Goal: Task Accomplishment & Management: Manage account settings

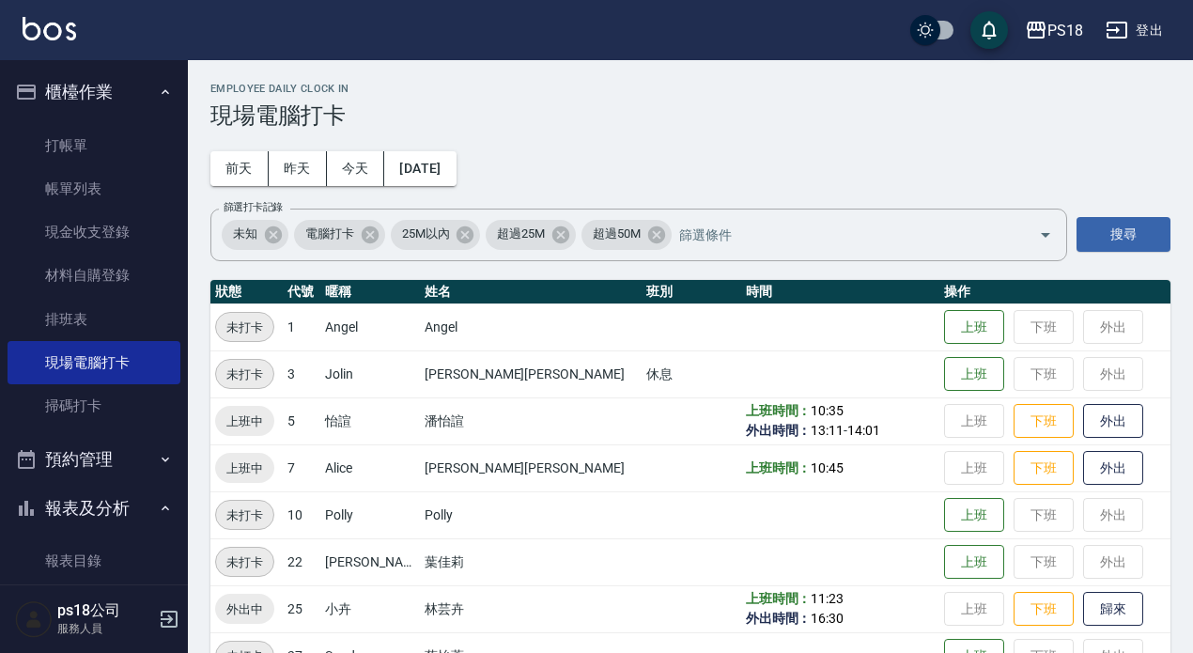
scroll to position [188, 0]
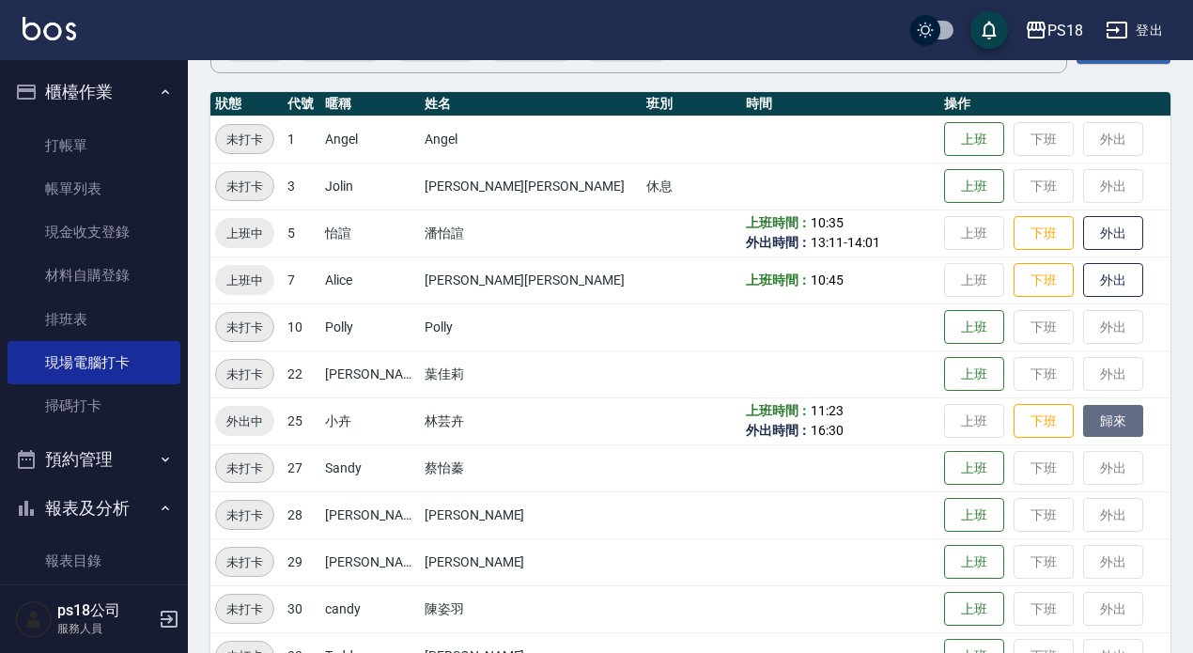
click at [1084, 428] on button "歸來" at bounding box center [1113, 421] width 60 height 33
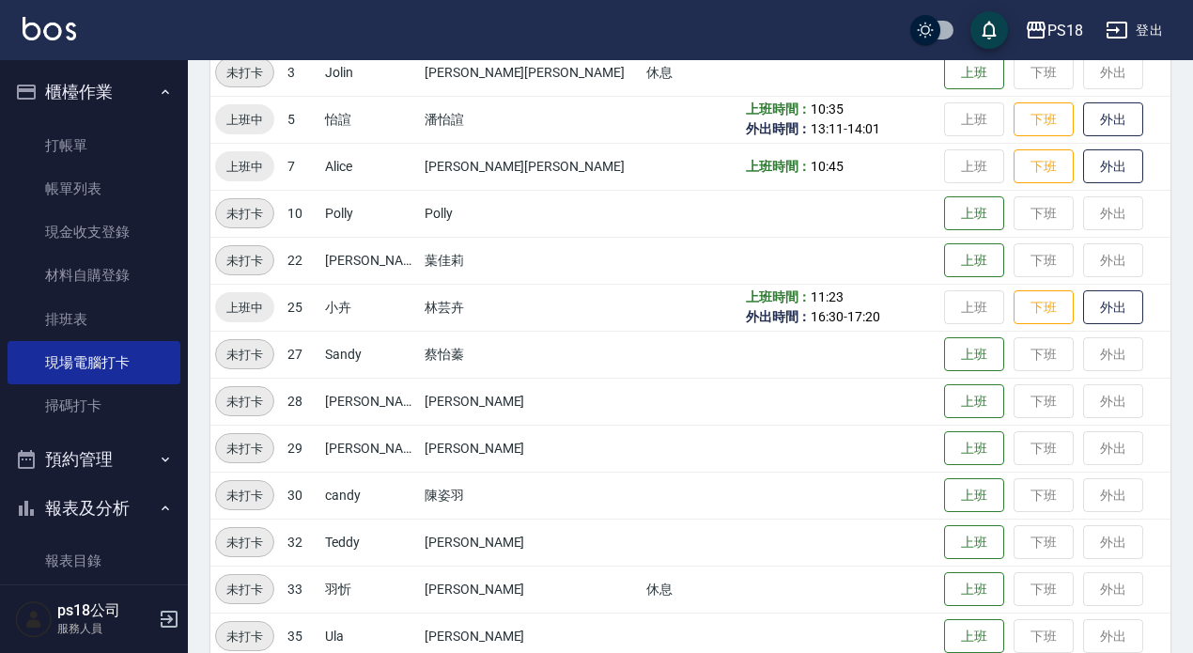
scroll to position [425, 0]
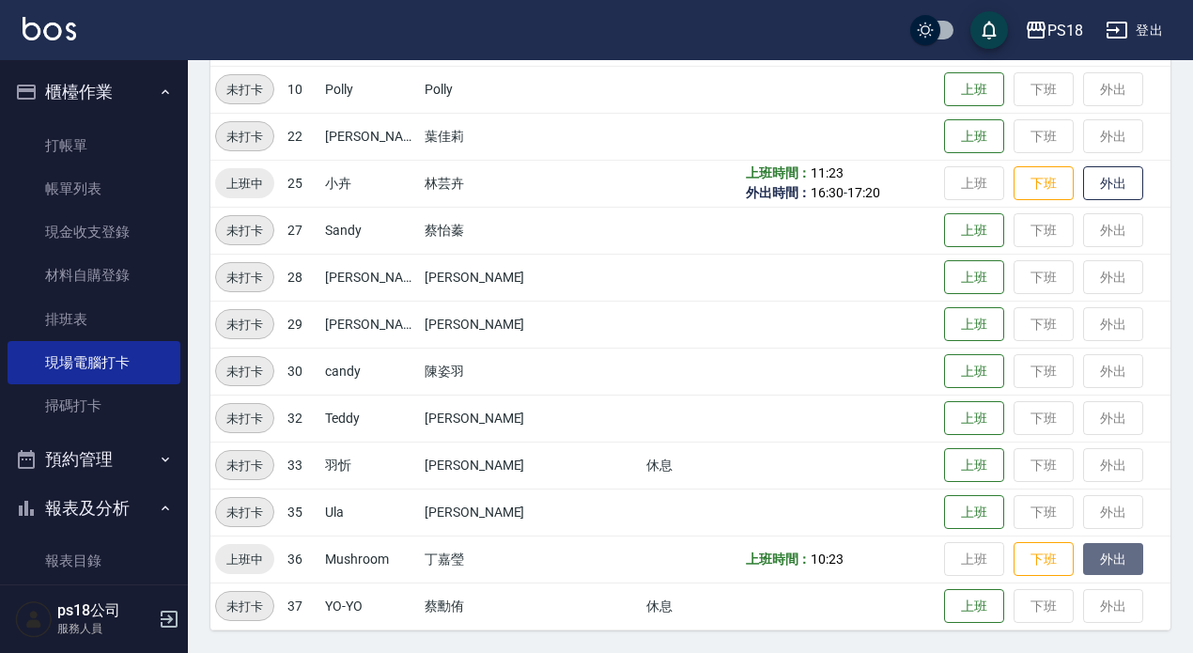
click at [1083, 570] on button "外出" at bounding box center [1113, 559] width 60 height 33
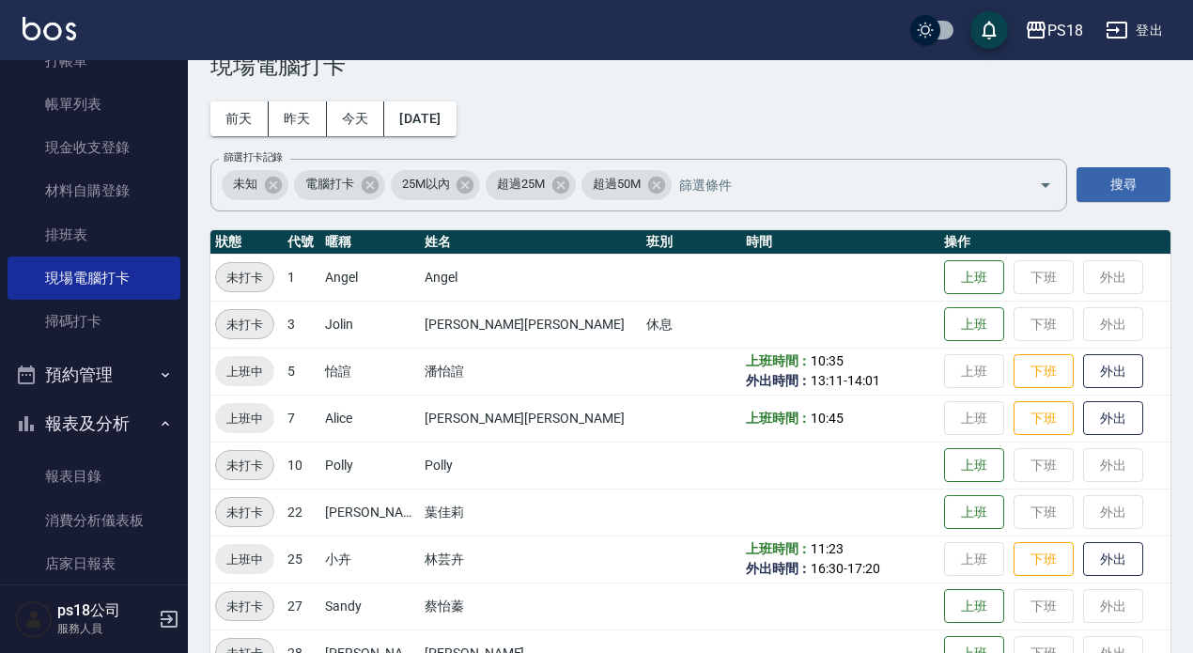
scroll to position [0, 0]
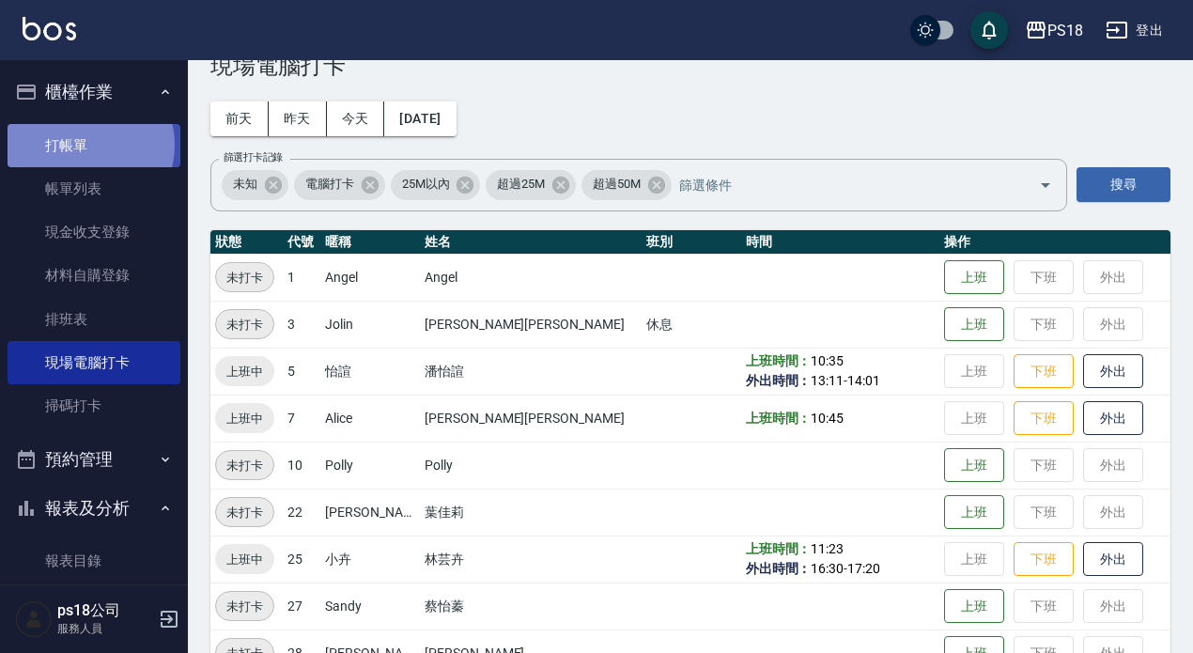
click at [88, 145] on link "打帳單" at bounding box center [94, 145] width 173 height 43
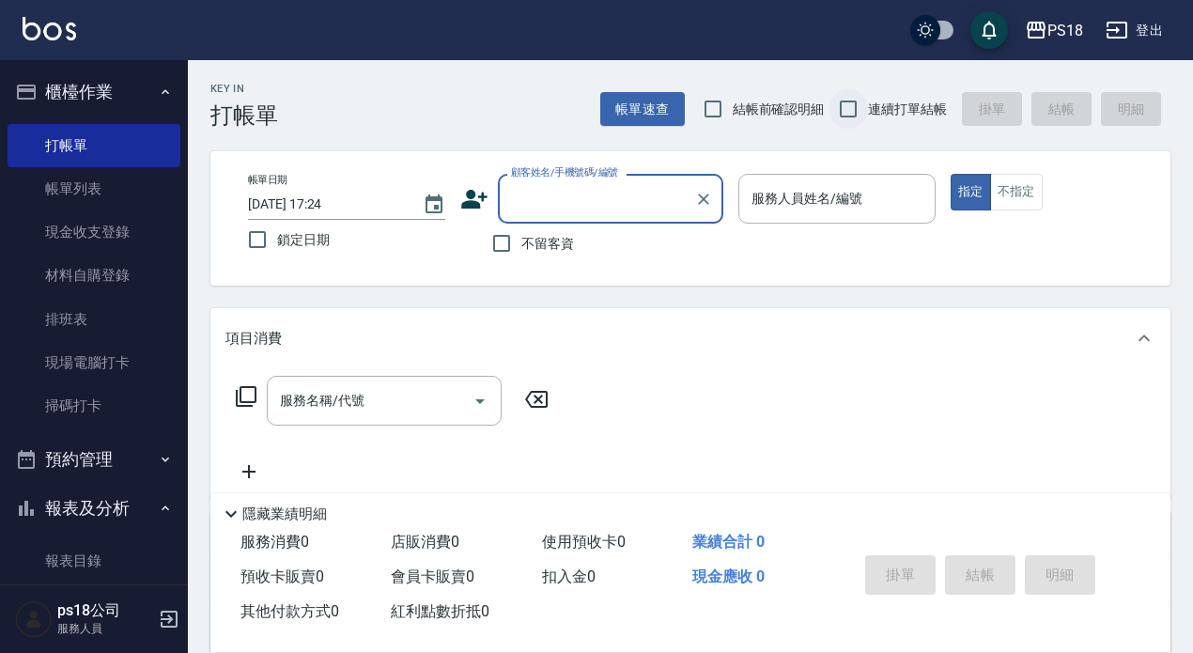
click at [844, 110] on input "連續打單結帳" at bounding box center [847, 108] width 39 height 39
checkbox input "true"
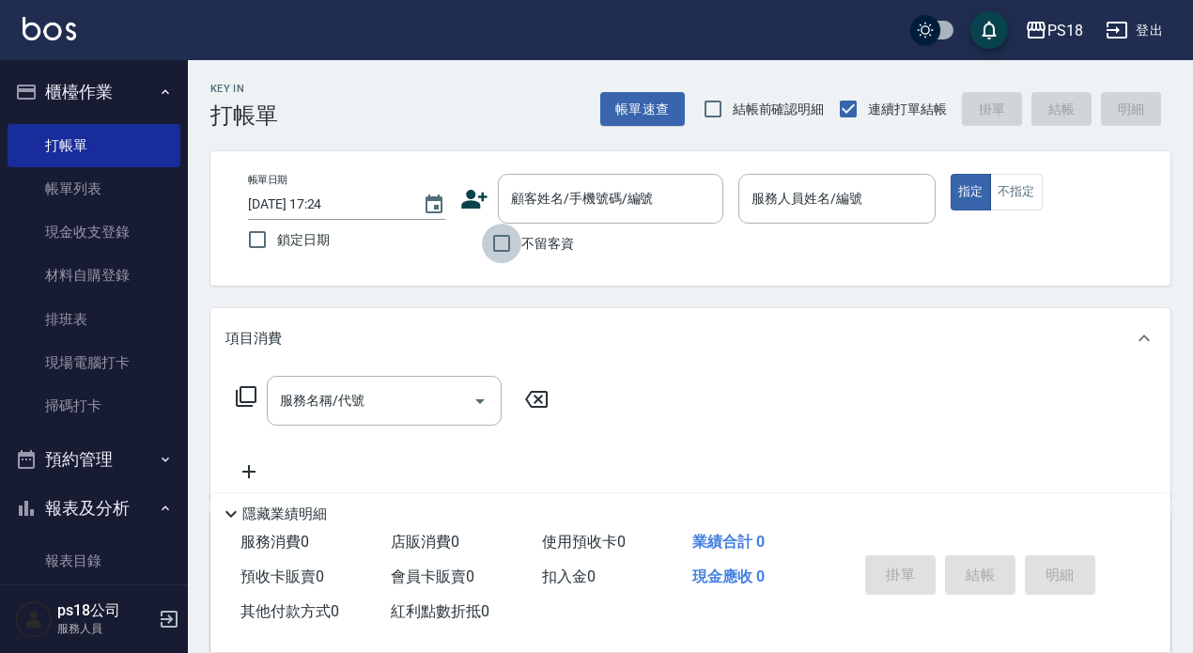
click at [502, 248] on input "不留客資" at bounding box center [501, 243] width 39 height 39
checkbox input "true"
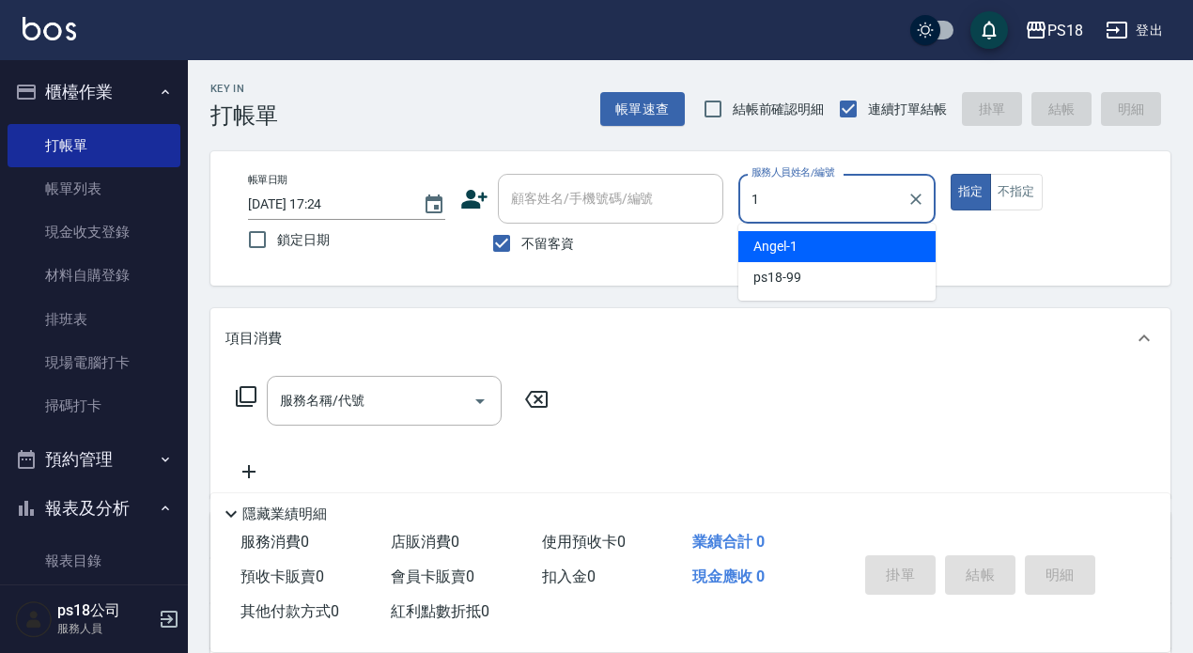
click at [757, 240] on span "Angel -1" at bounding box center [775, 247] width 44 height 20
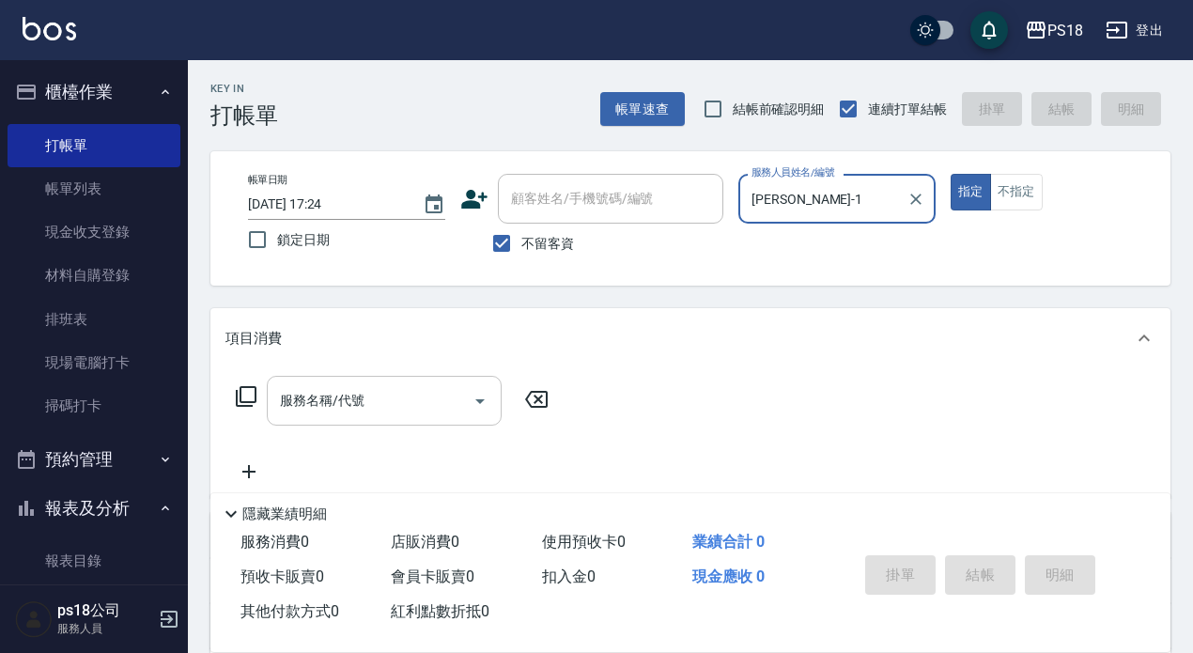
type input "Angel-1"
click at [342, 401] on div "服務名稱/代號 服務名稱/代號" at bounding box center [384, 401] width 235 height 50
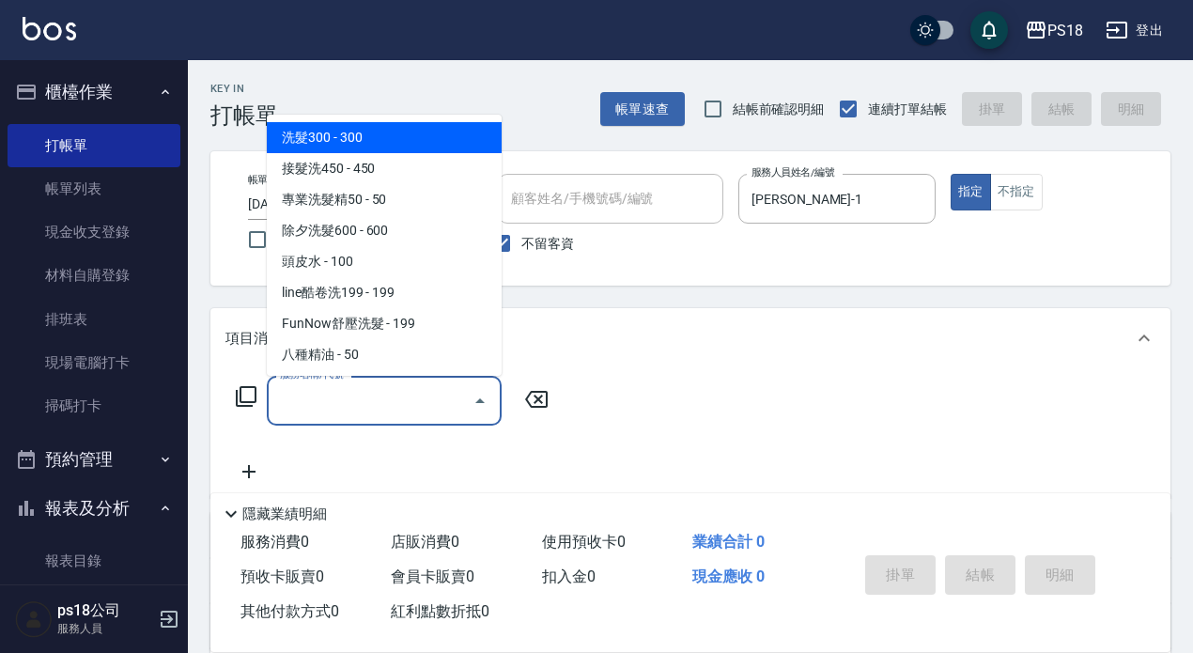
type input "＿"
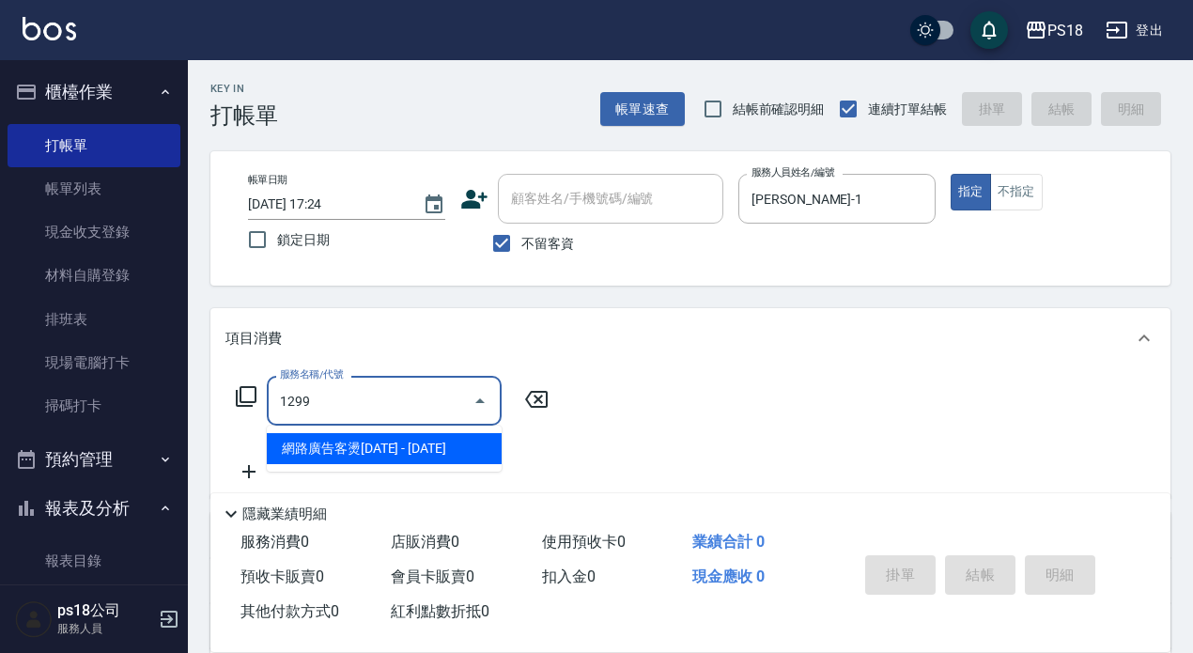
click at [385, 449] on span "網路廣告客燙1299 - 1299" at bounding box center [384, 448] width 235 height 31
type input "網路廣告客燙1299(233)"
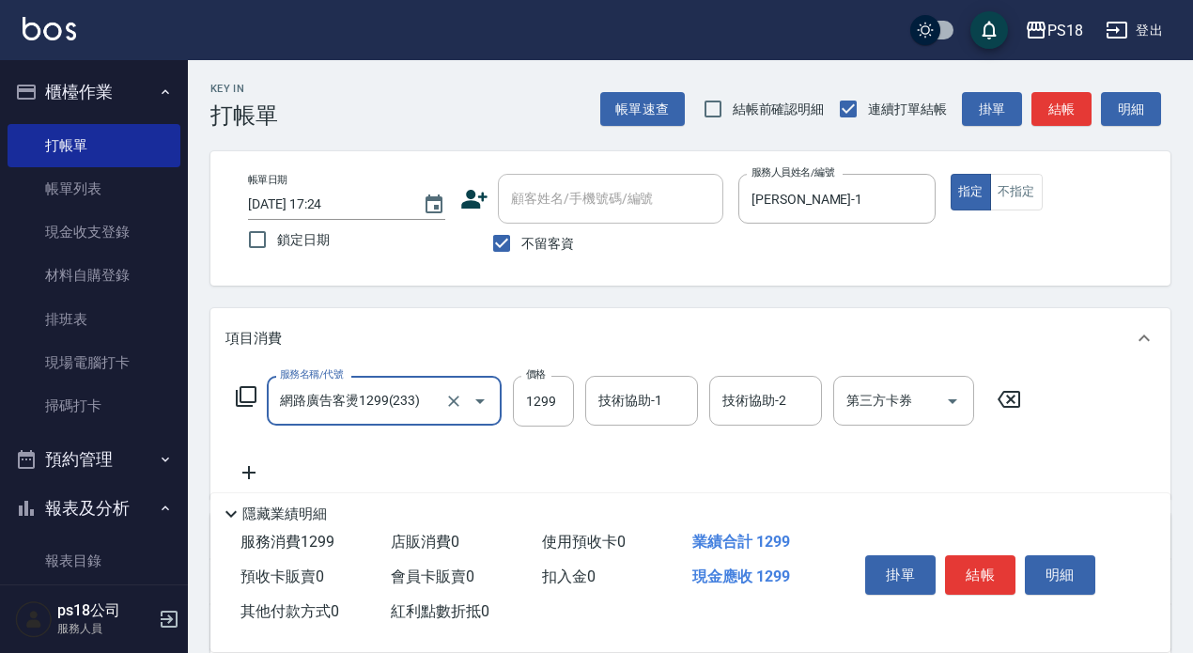
click at [477, 403] on icon "Open" at bounding box center [480, 401] width 23 height 23
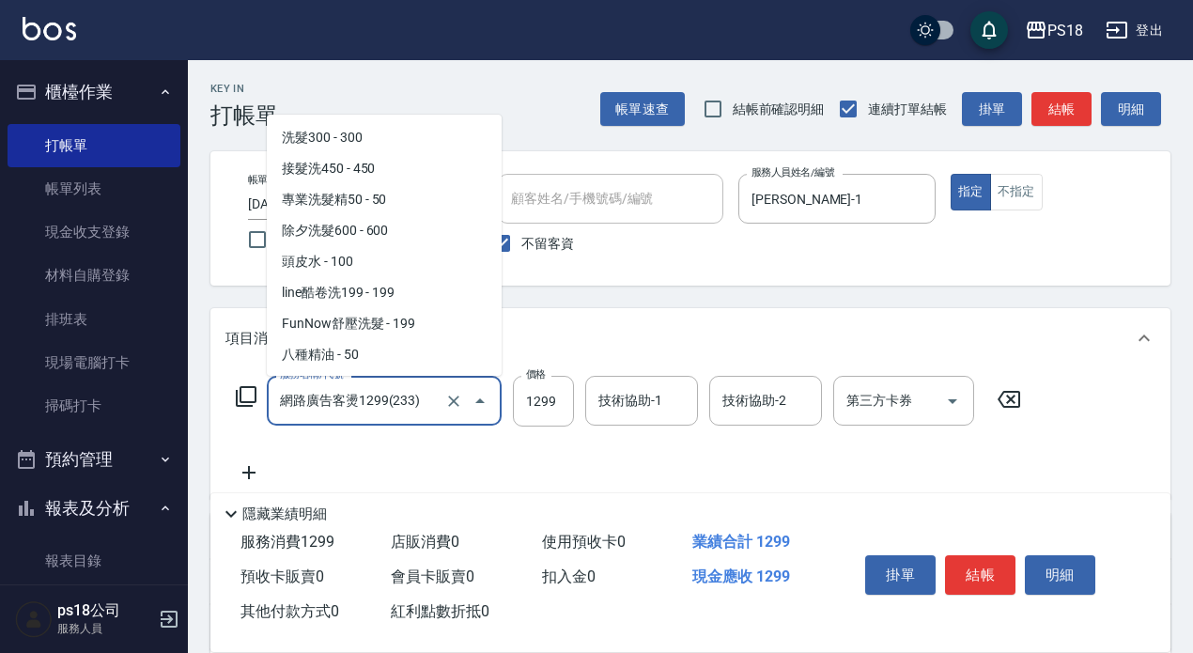
scroll to position [1141, 0]
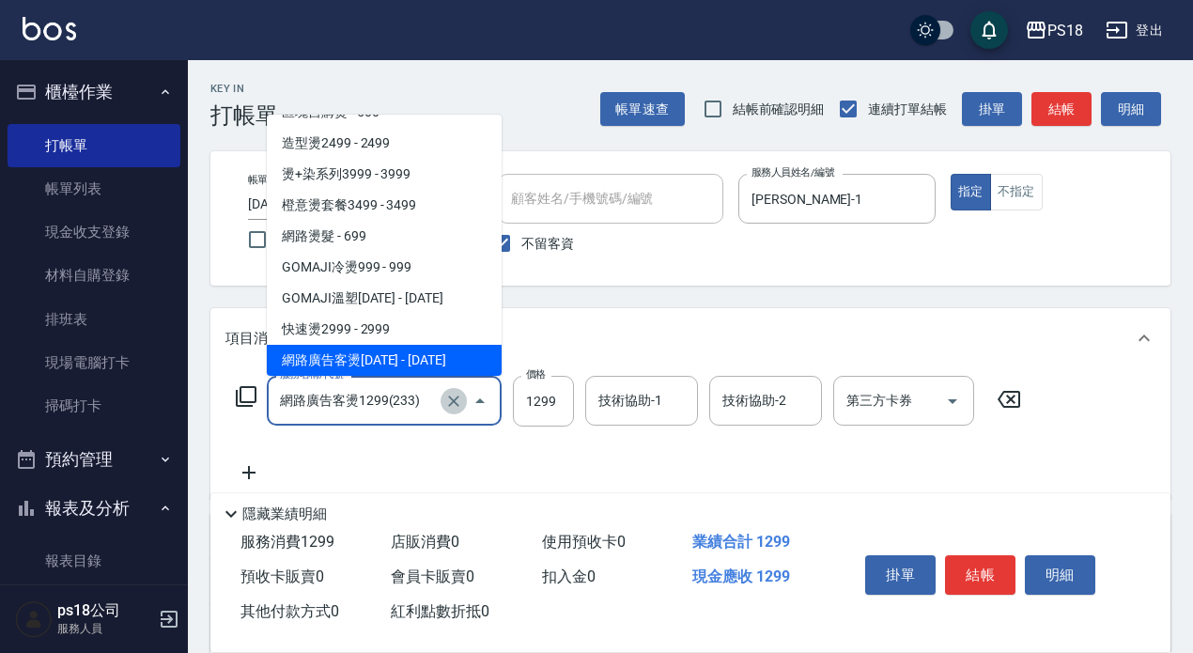
click at [448, 399] on icon "Clear" at bounding box center [453, 401] width 19 height 19
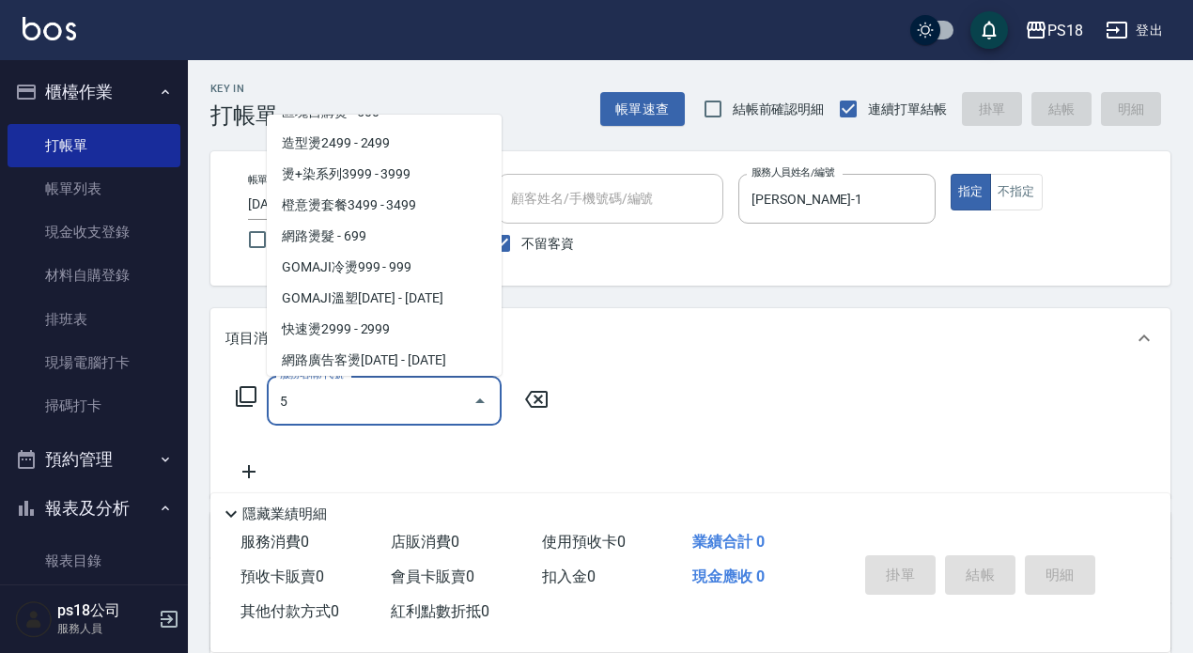
scroll to position [0, 0]
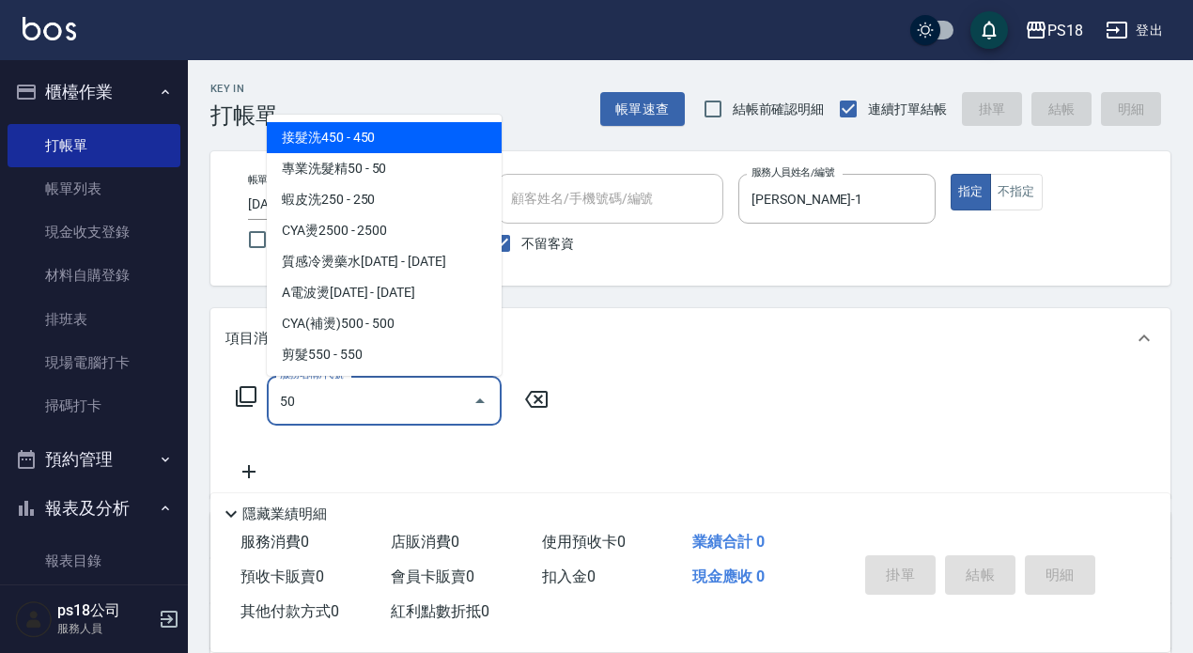
type input "5"
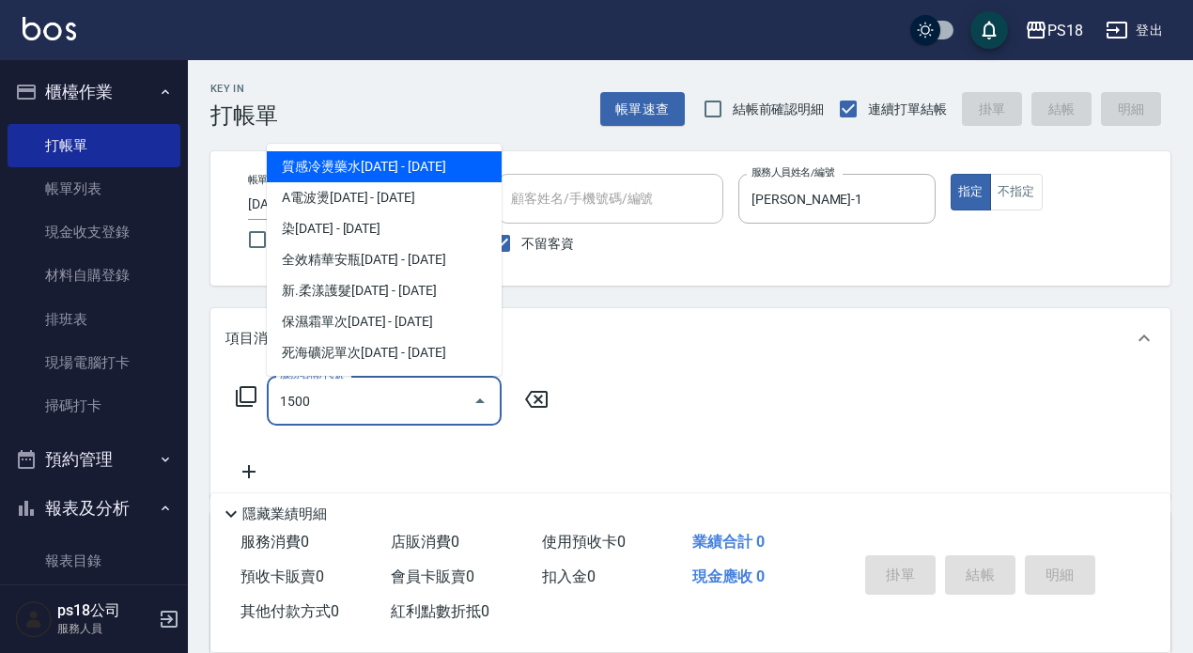
click at [422, 163] on span "質感冷燙藥水1500 - 1500" at bounding box center [384, 166] width 235 height 31
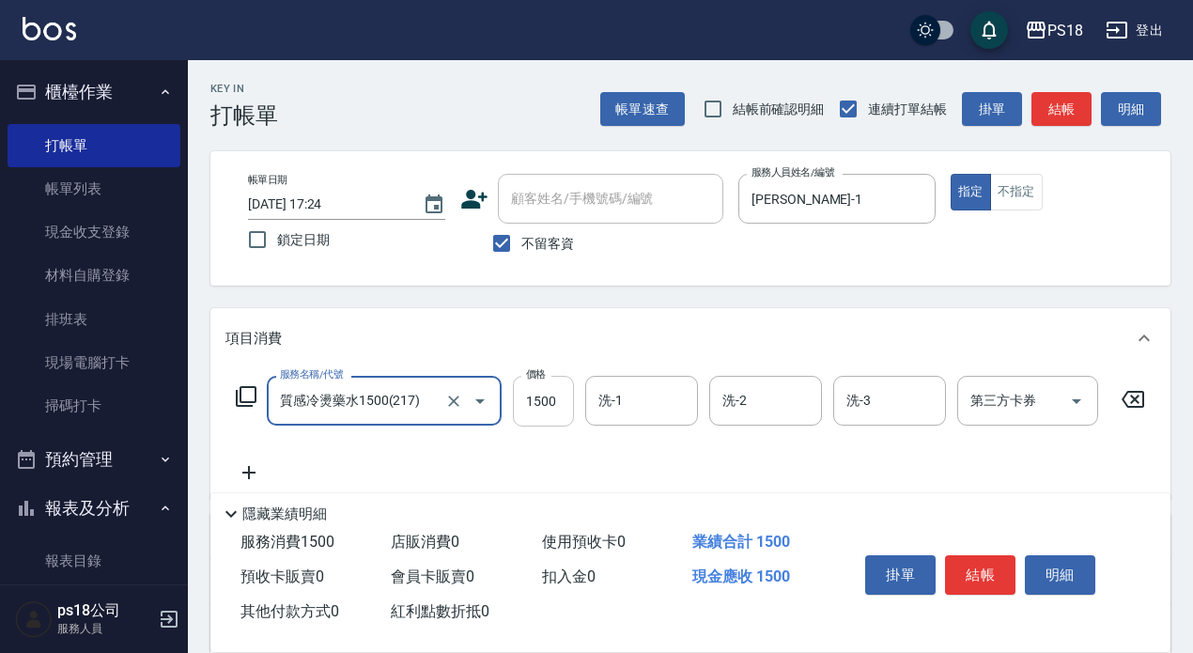
type input "質感冷燙藥水1500(217)"
click at [571, 408] on input "1500" at bounding box center [543, 401] width 61 height 51
type input "1299"
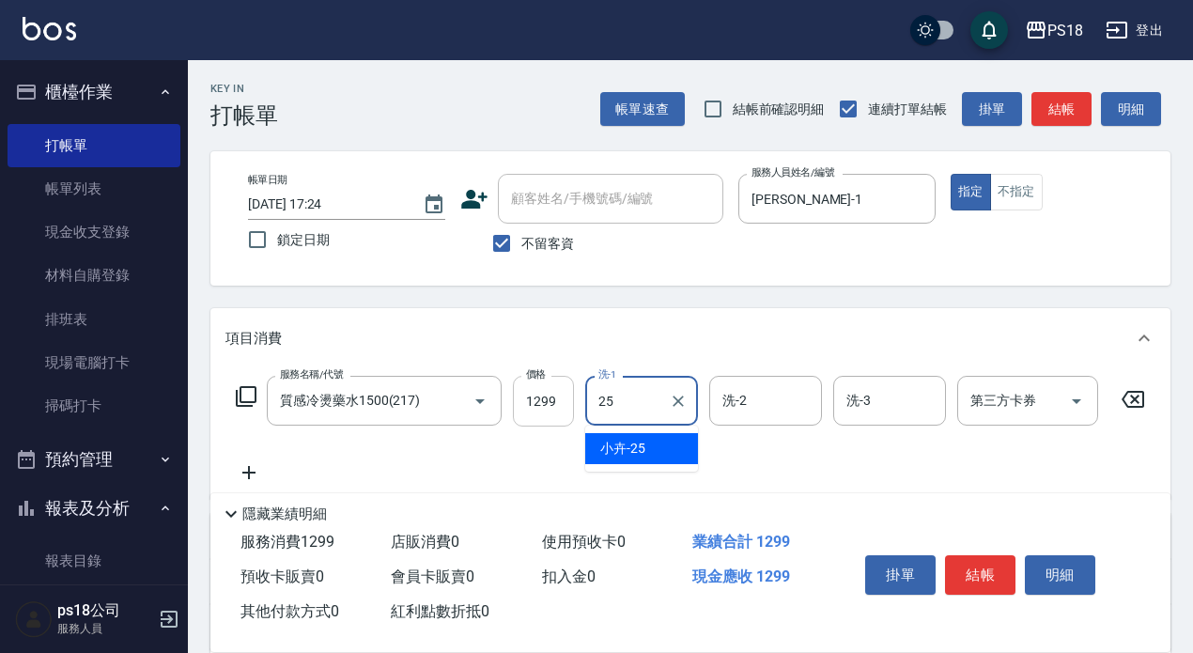
type input "小卉-25"
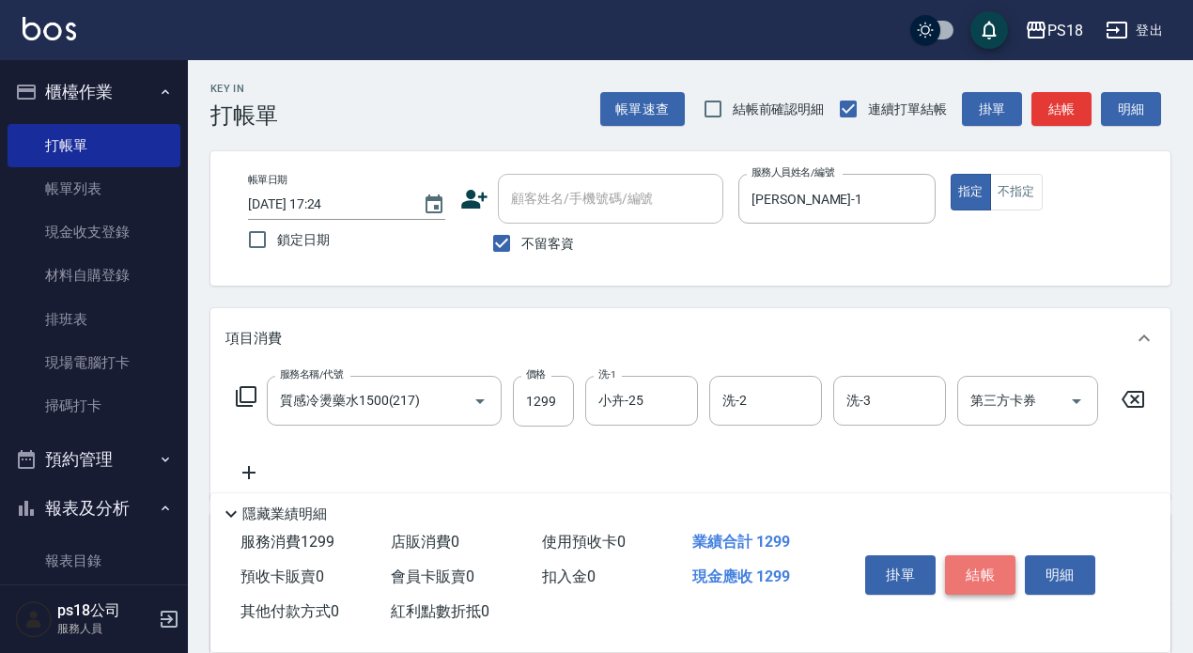
click at [981, 559] on button "結帳" at bounding box center [980, 574] width 70 height 39
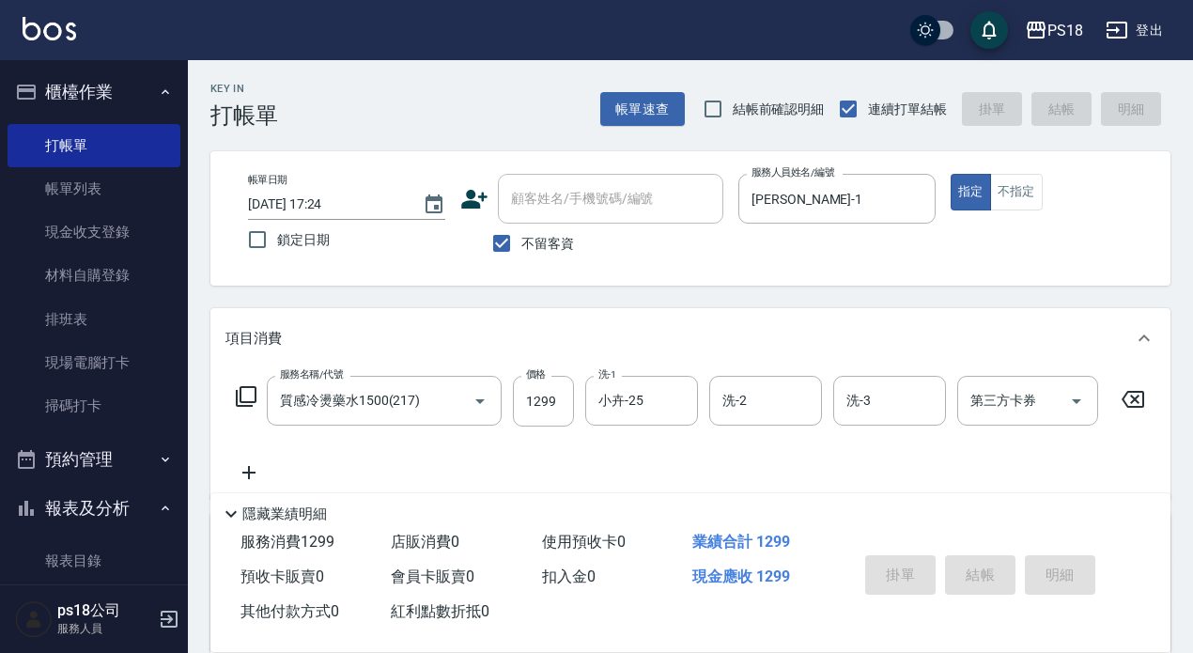
type input "2025/09/15 17:25"
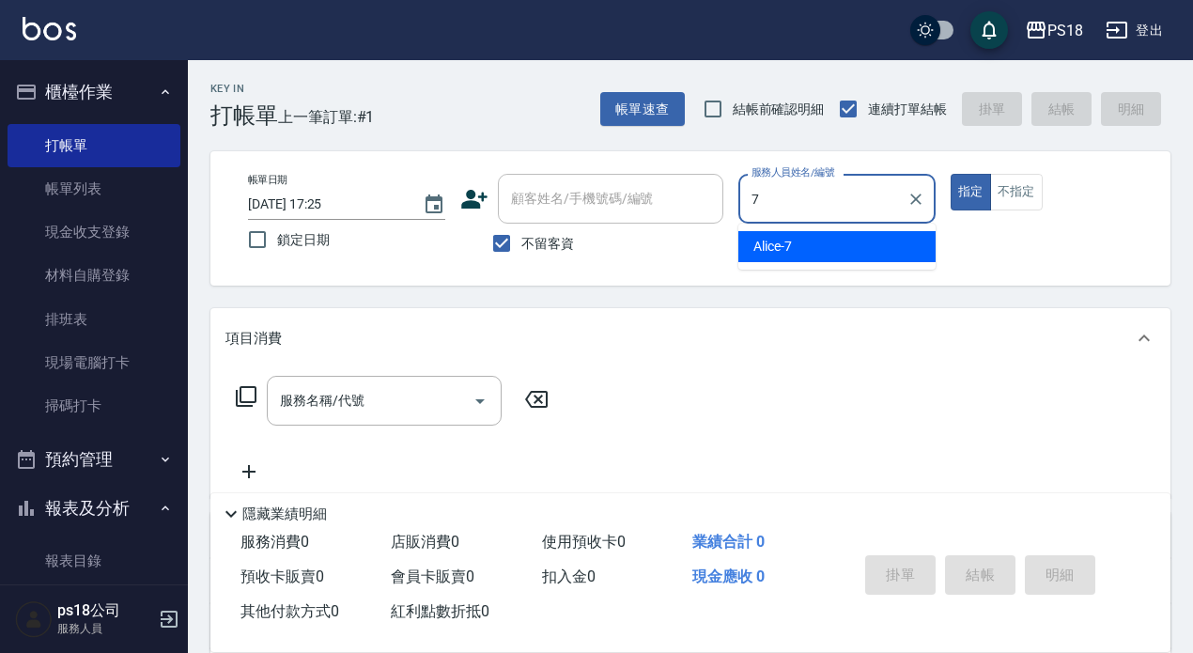
click at [780, 240] on span "Alice -7" at bounding box center [772, 247] width 39 height 20
type input "Alice-7"
click at [309, 402] on div "服務名稱/代號 服務名稱/代號" at bounding box center [384, 401] width 235 height 50
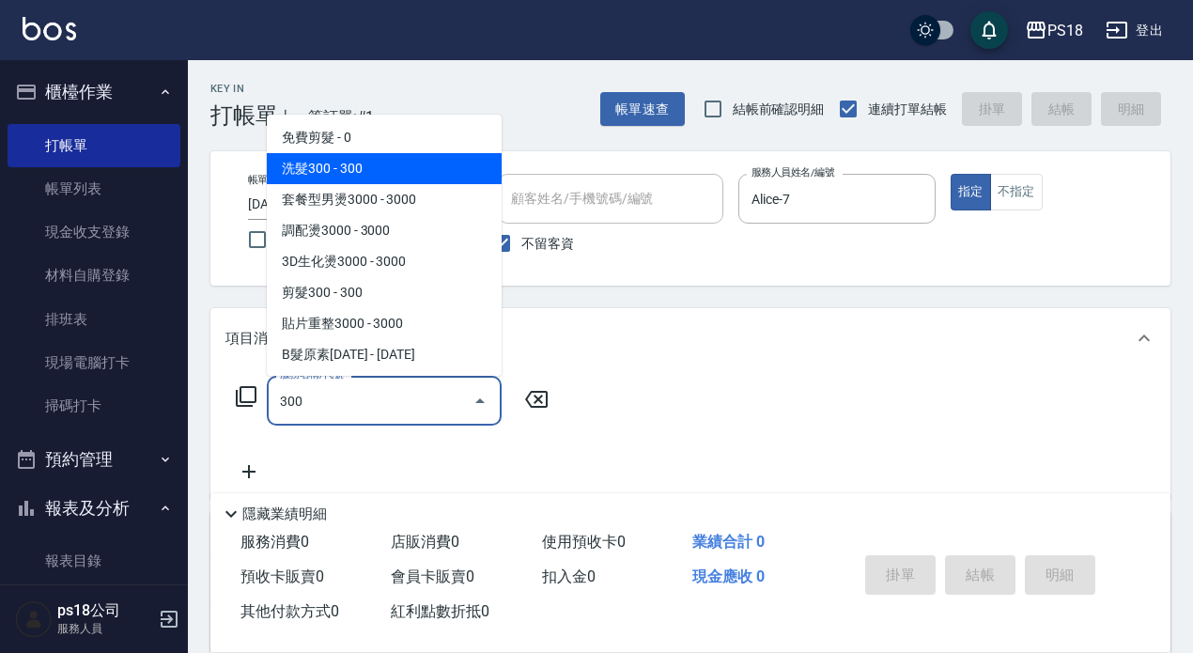
click at [361, 167] on span "洗髮300 - 300" at bounding box center [384, 168] width 235 height 31
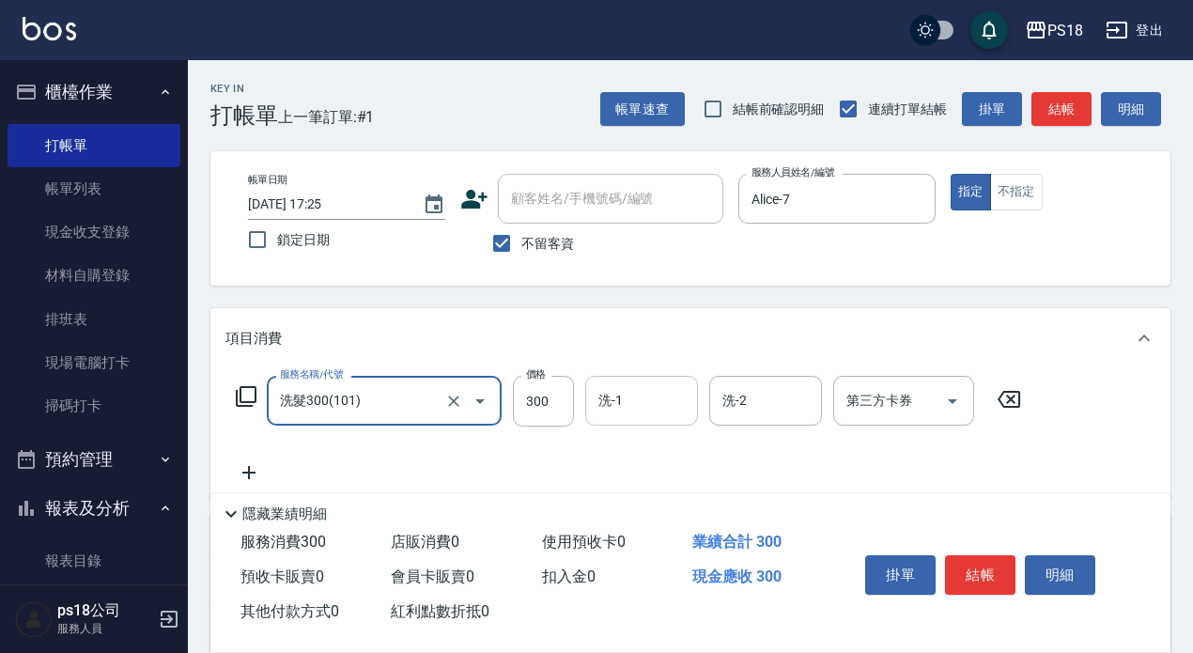
type input "洗髮300(101)"
click at [614, 400] on input "洗-1" at bounding box center [642, 400] width 96 height 33
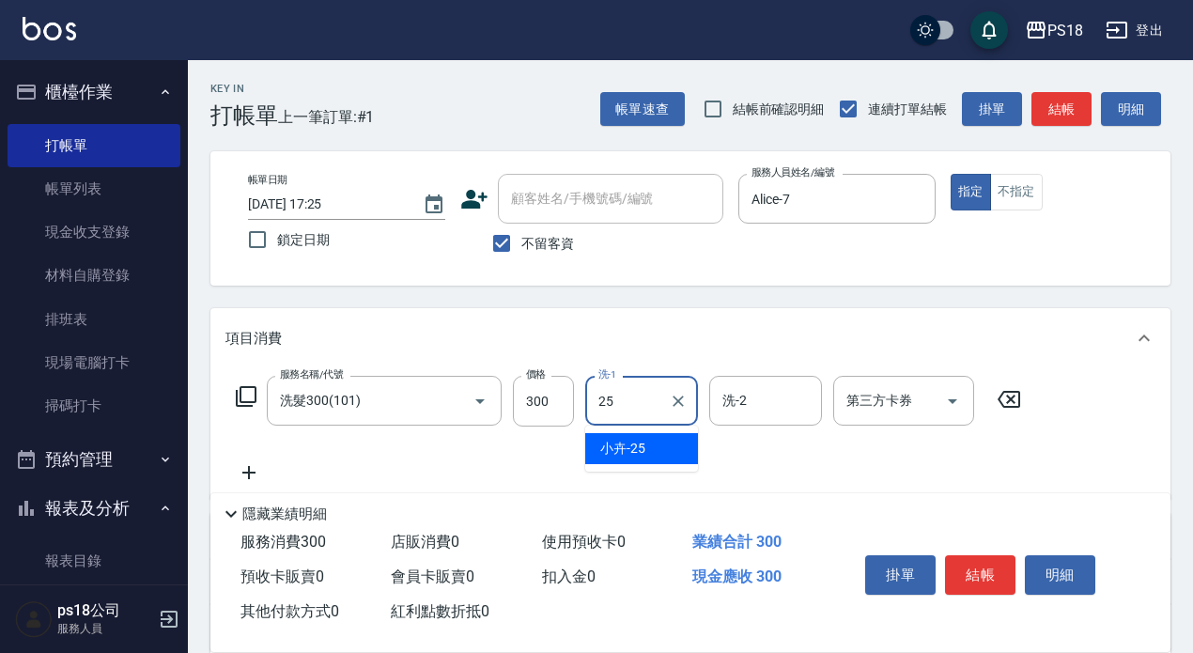
drag, startPoint x: 628, startPoint y: 446, endPoint x: 524, endPoint y: 449, distance: 104.3
click at [625, 443] on span "小卉 -25" at bounding box center [622, 449] width 45 height 20
type input "小卉-25"
click at [255, 472] on icon at bounding box center [248, 472] width 13 height 13
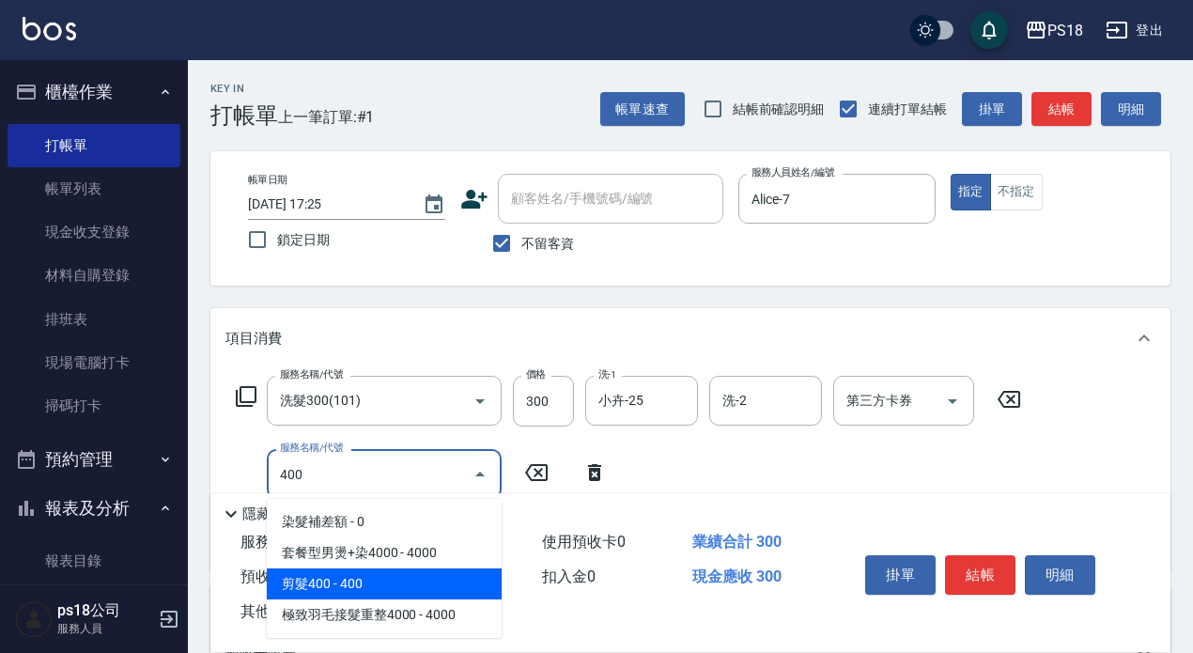
drag, startPoint x: 374, startPoint y: 585, endPoint x: 707, endPoint y: 562, distance: 334.2
click at [373, 582] on span "剪髮400 - 400" at bounding box center [384, 583] width 235 height 31
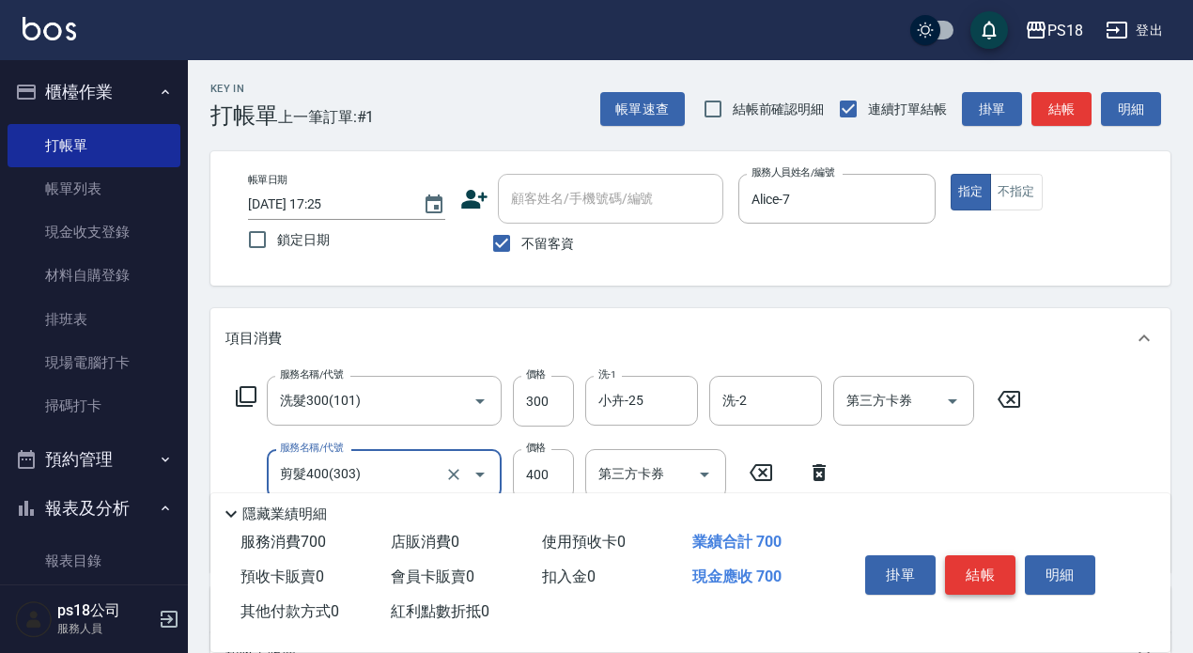
type input "剪髮400(303)"
drag, startPoint x: 982, startPoint y: 562, endPoint x: 1005, endPoint y: 549, distance: 25.6
click at [1005, 555] on button "結帳" at bounding box center [980, 574] width 70 height 39
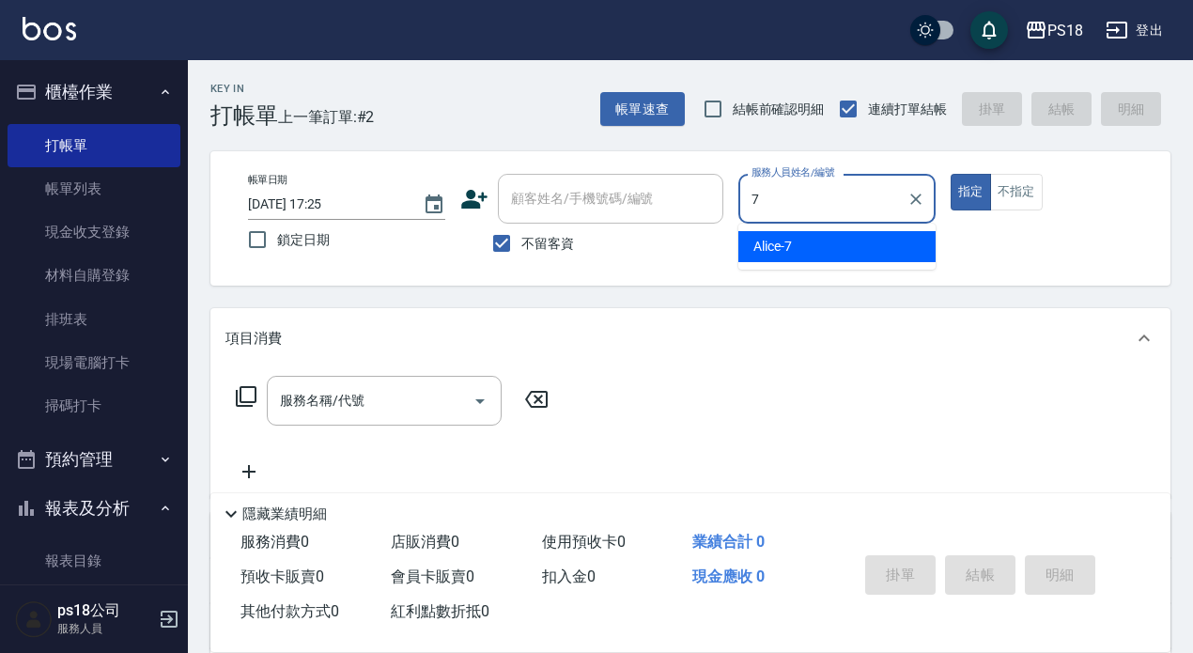
click at [792, 243] on div "Alice -7" at bounding box center [836, 246] width 197 height 31
type input "Alice-7"
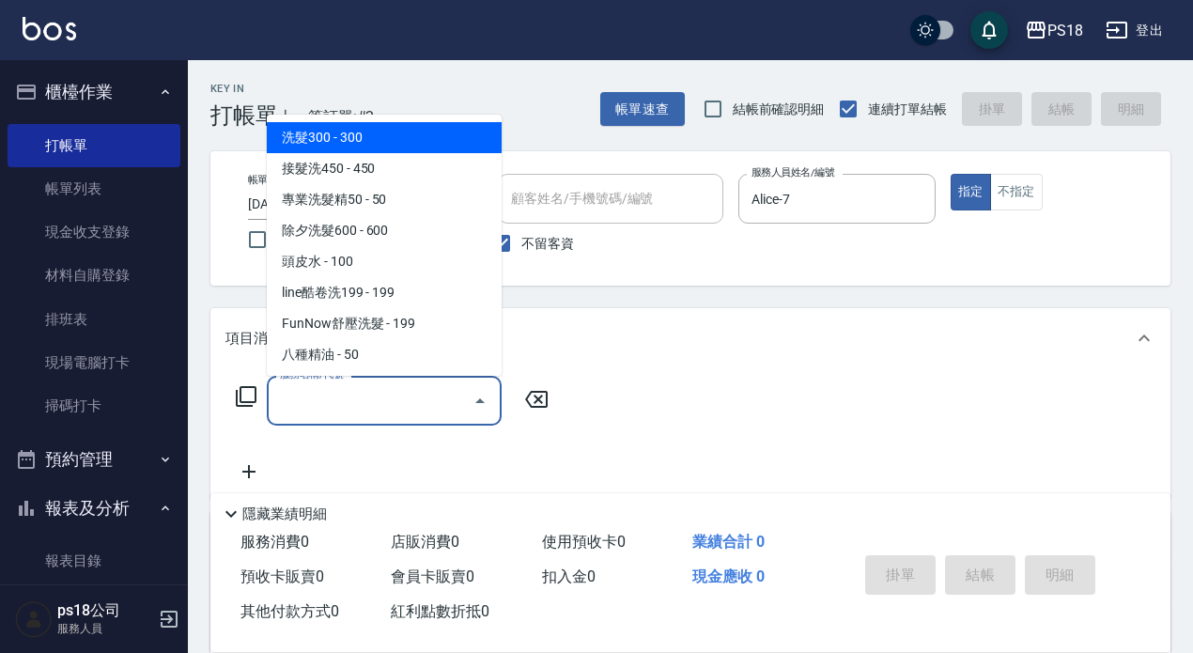
click at [290, 396] on div "服務名稱/代號 服務名稱/代號" at bounding box center [384, 401] width 235 height 50
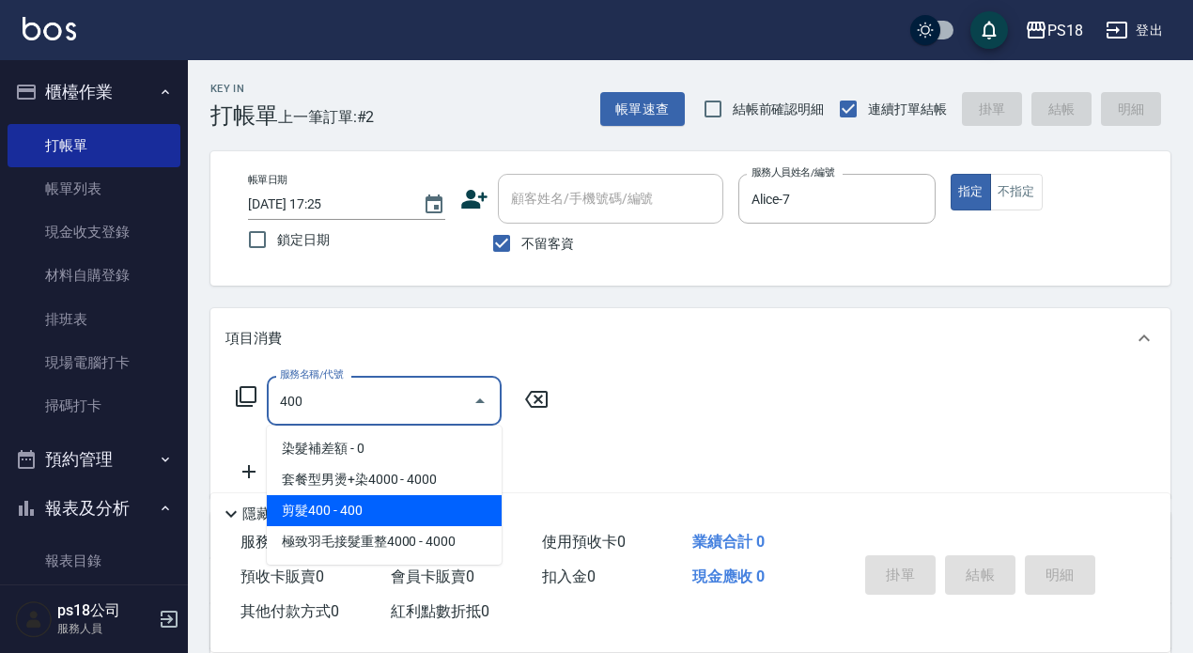
click at [400, 507] on span "剪髮400 - 400" at bounding box center [384, 510] width 235 height 31
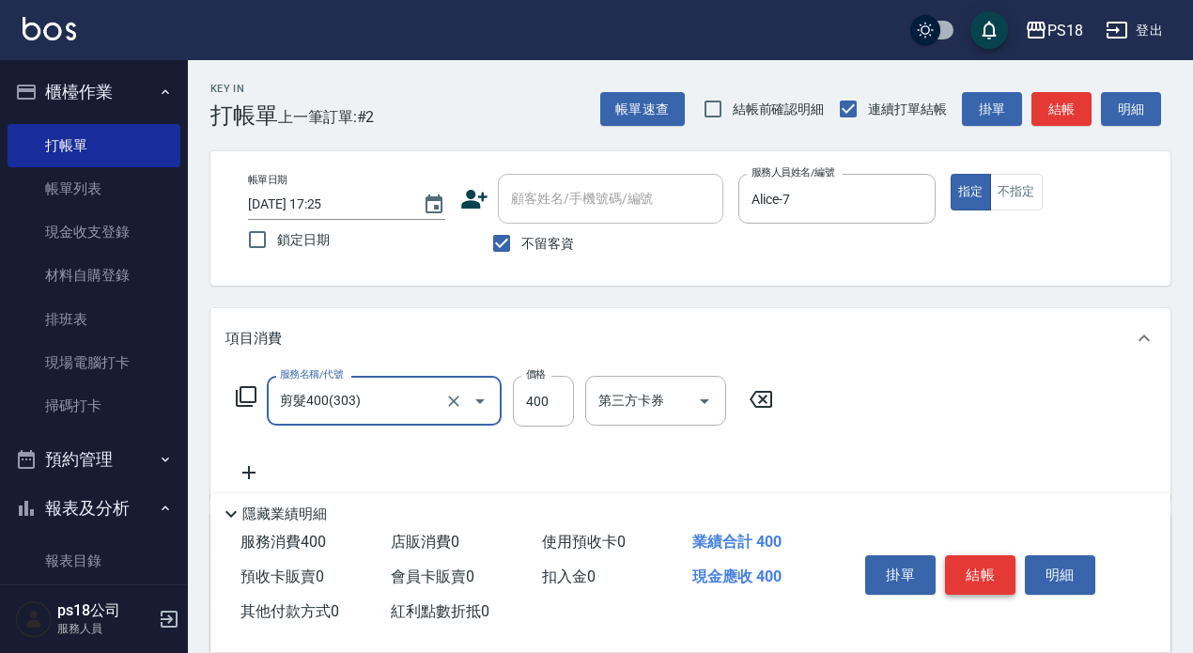
type input "剪髮400(303)"
click at [990, 559] on button "結帳" at bounding box center [980, 574] width 70 height 39
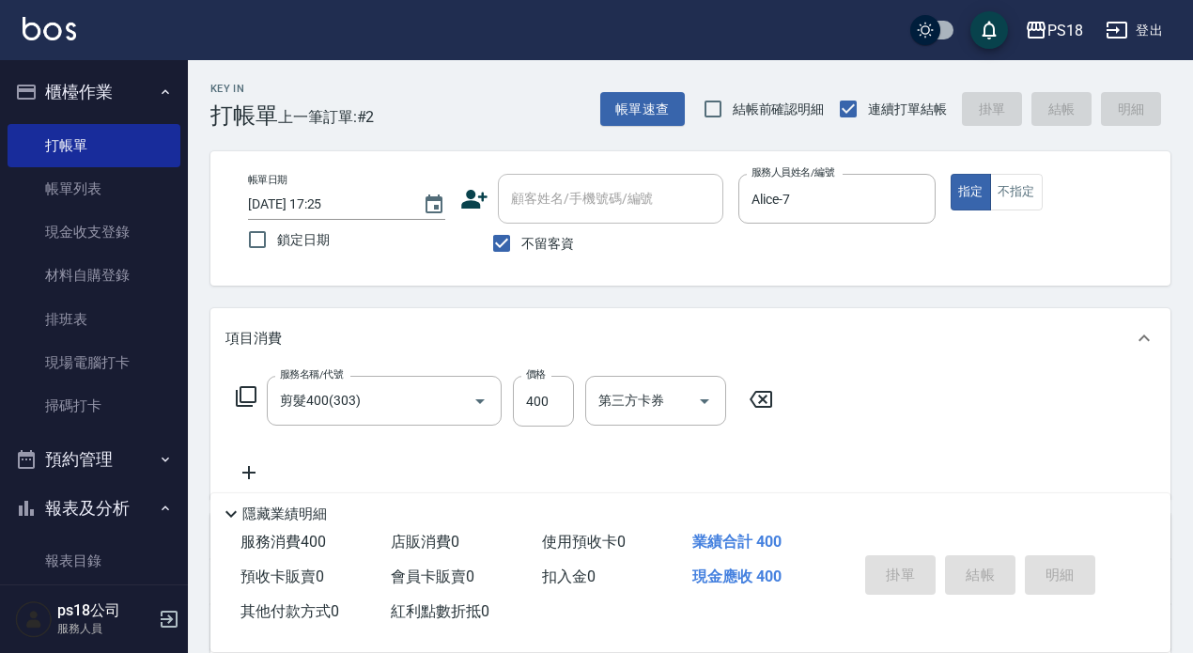
type input "2025/09/15 17:26"
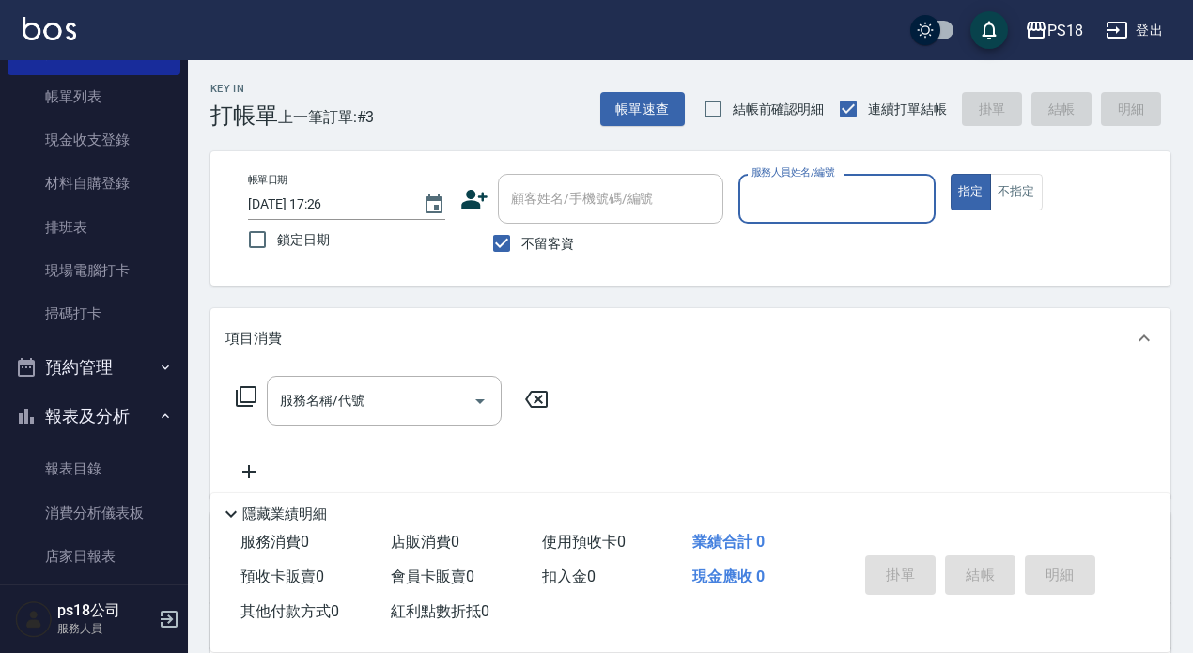
scroll to position [188, 0]
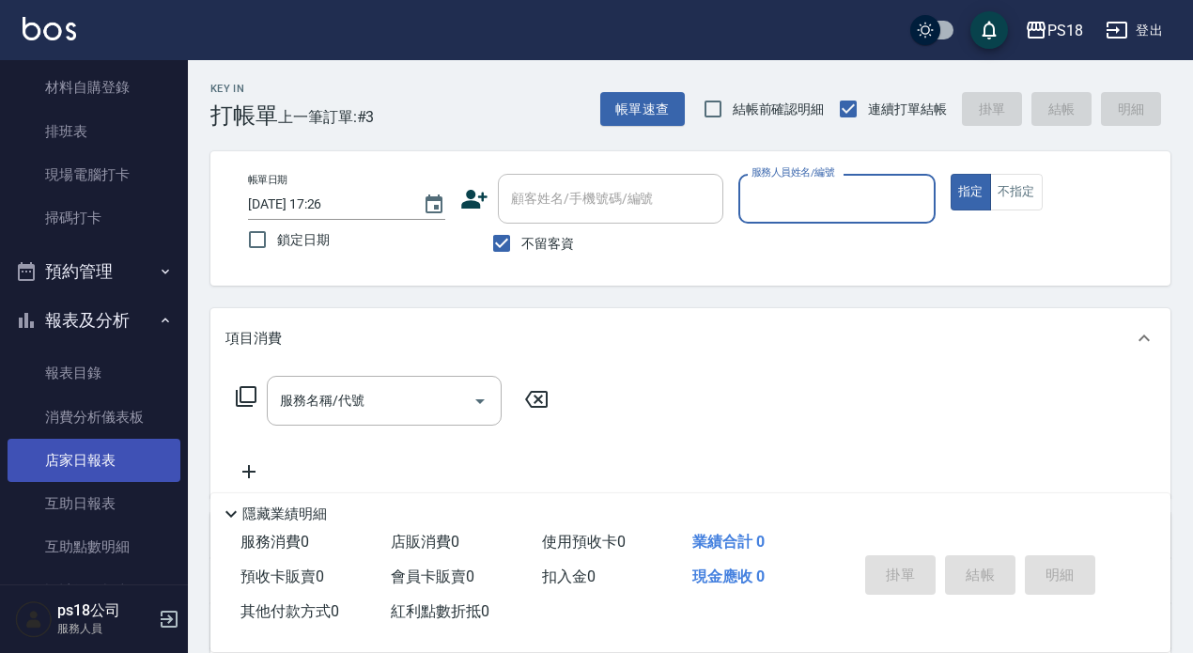
click at [116, 464] on link "店家日報表" at bounding box center [94, 460] width 173 height 43
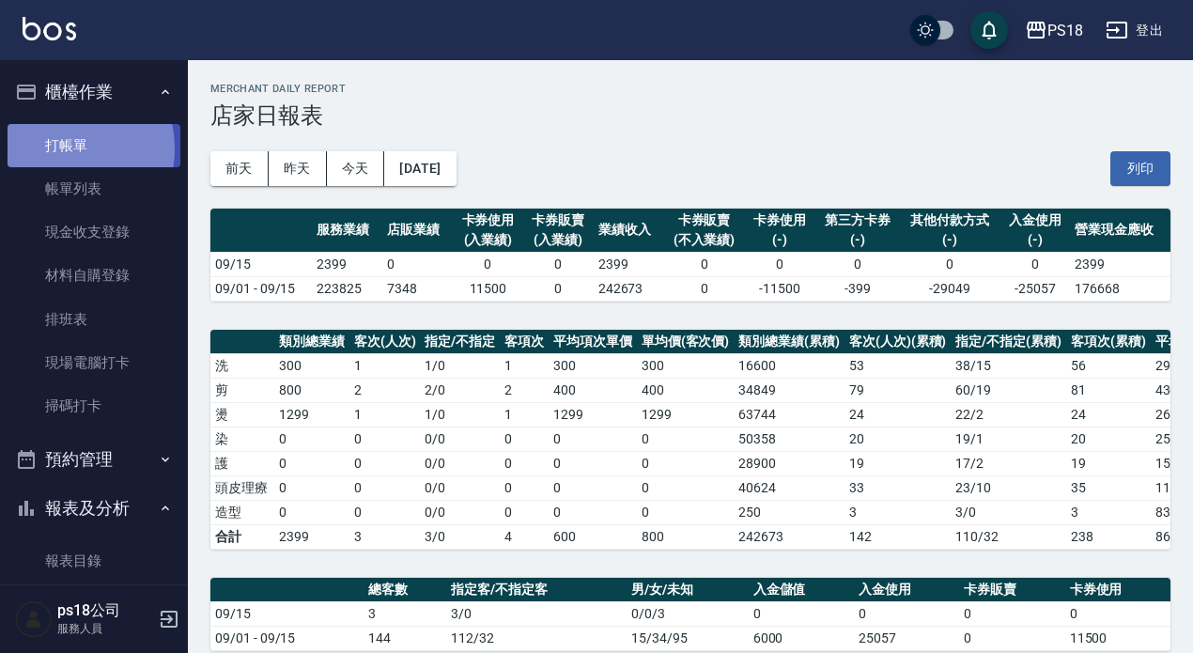
click at [58, 147] on link "打帳單" at bounding box center [94, 145] width 173 height 43
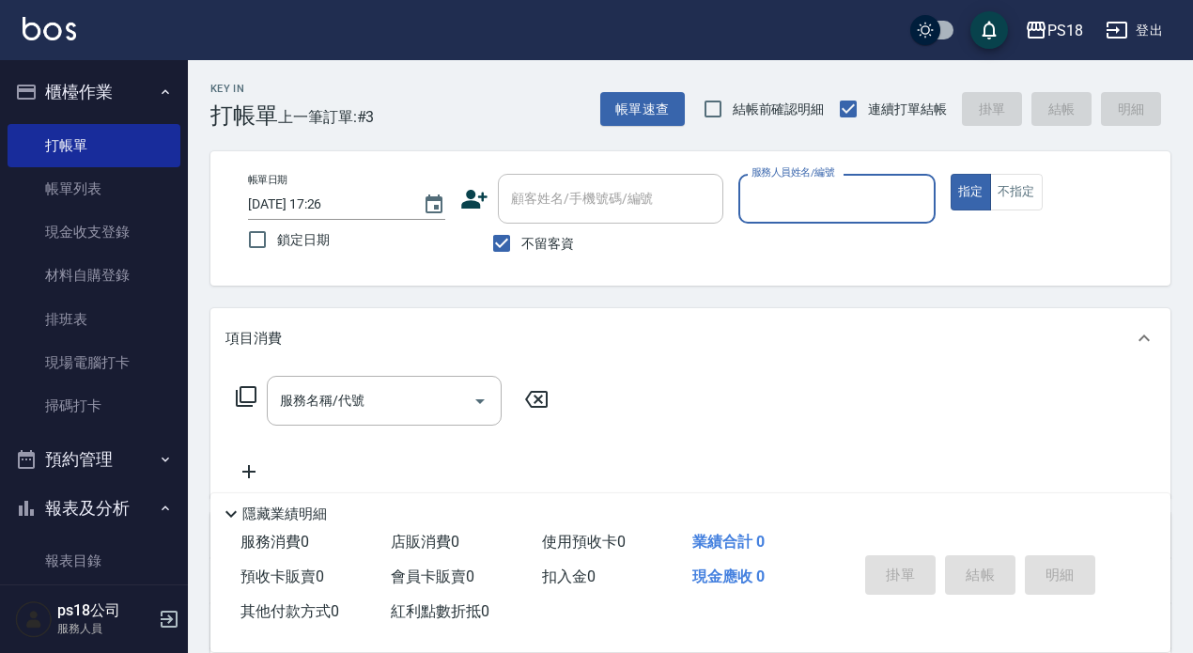
click at [1159, 25] on button "登出" at bounding box center [1134, 30] width 72 height 35
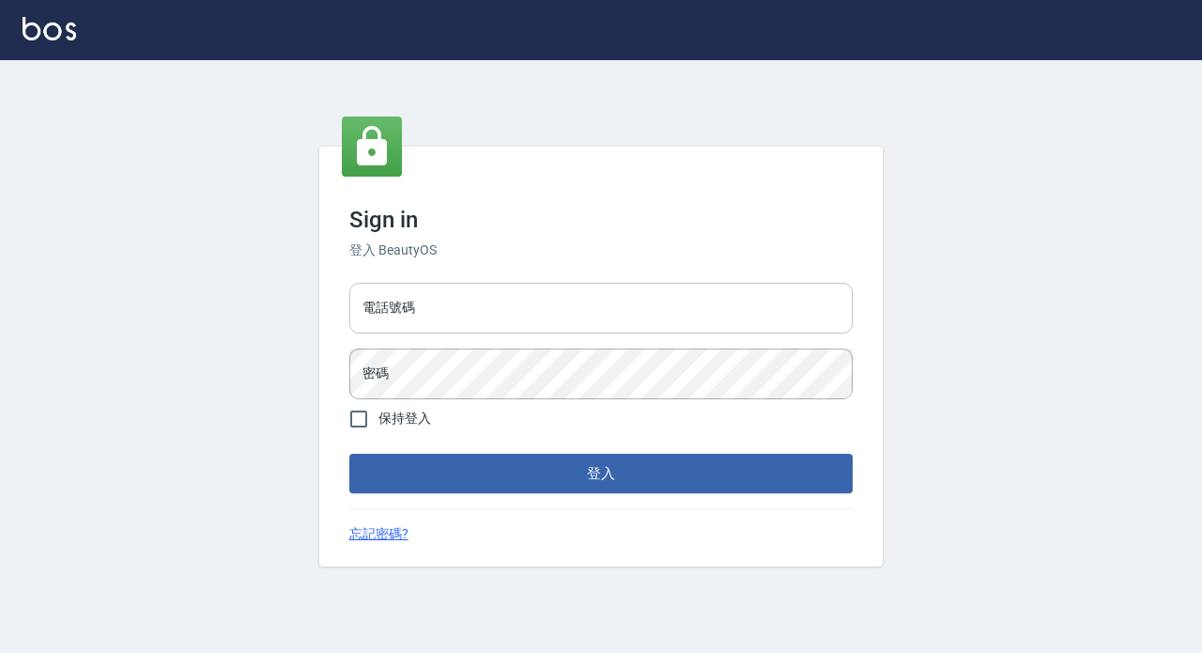
click at [489, 311] on input "電話號碼" at bounding box center [600, 308] width 503 height 51
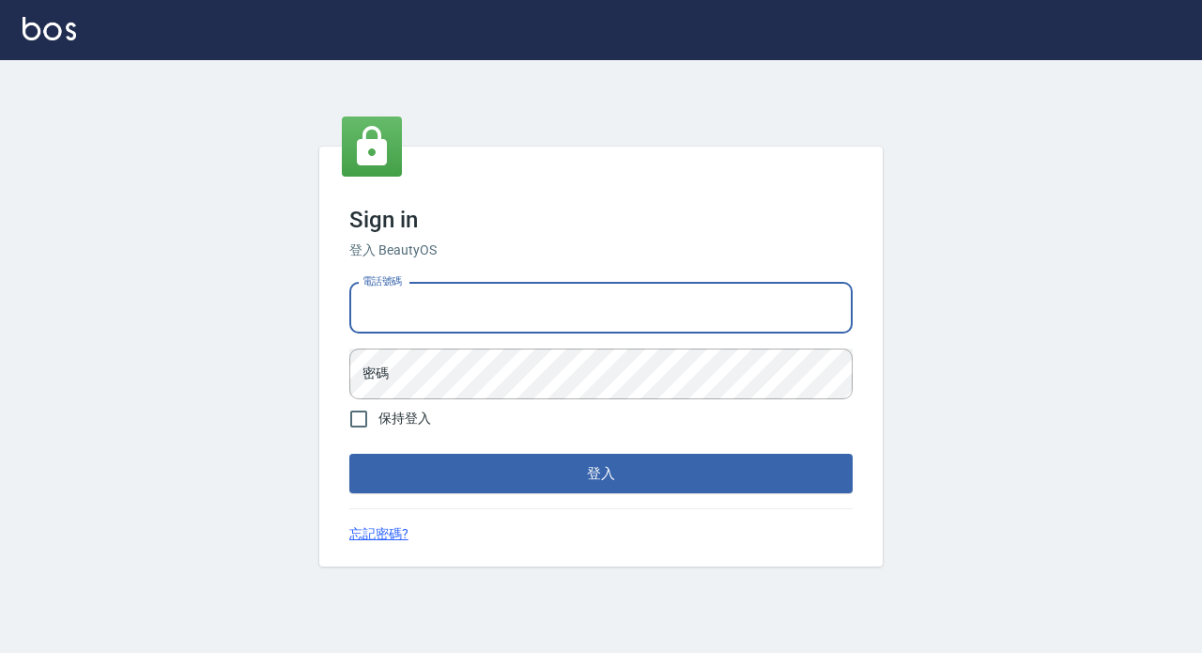
type input "0933473141"
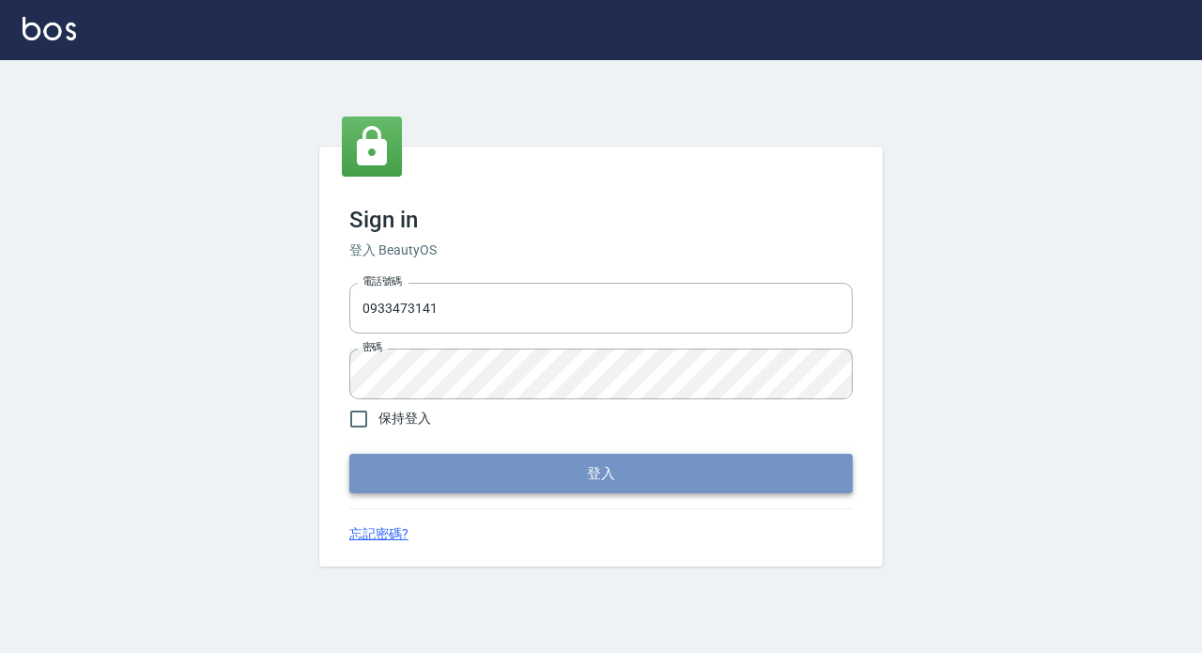
click at [563, 483] on button "登入" at bounding box center [600, 473] width 503 height 39
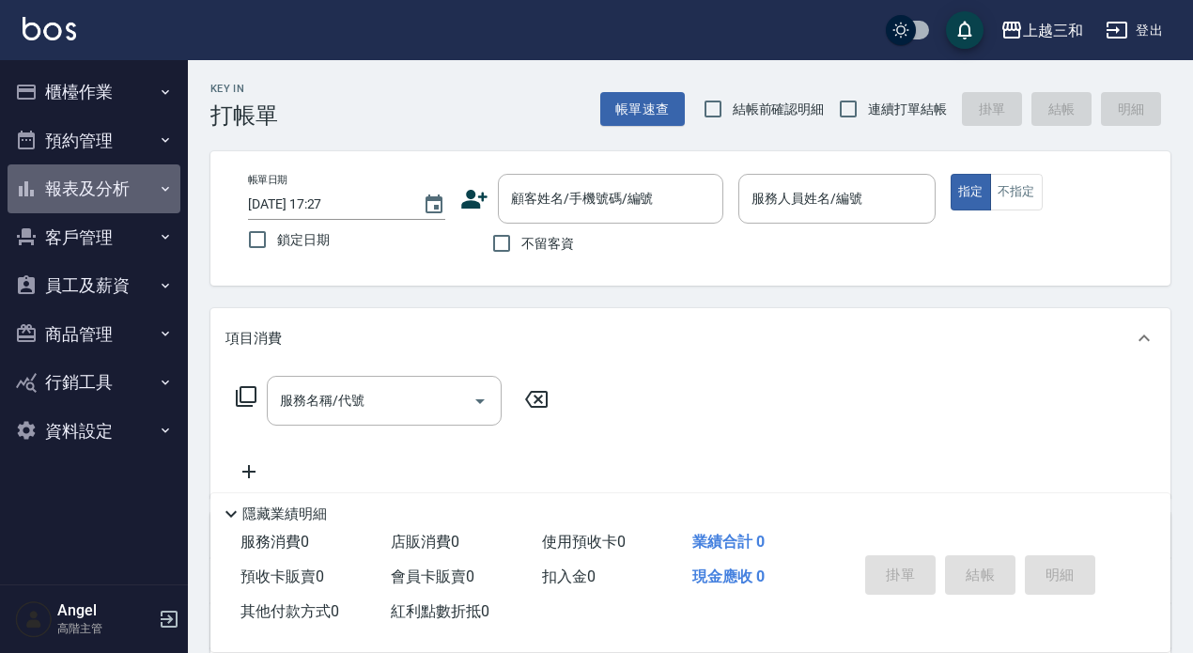
click at [115, 192] on button "報表及分析" at bounding box center [94, 188] width 173 height 49
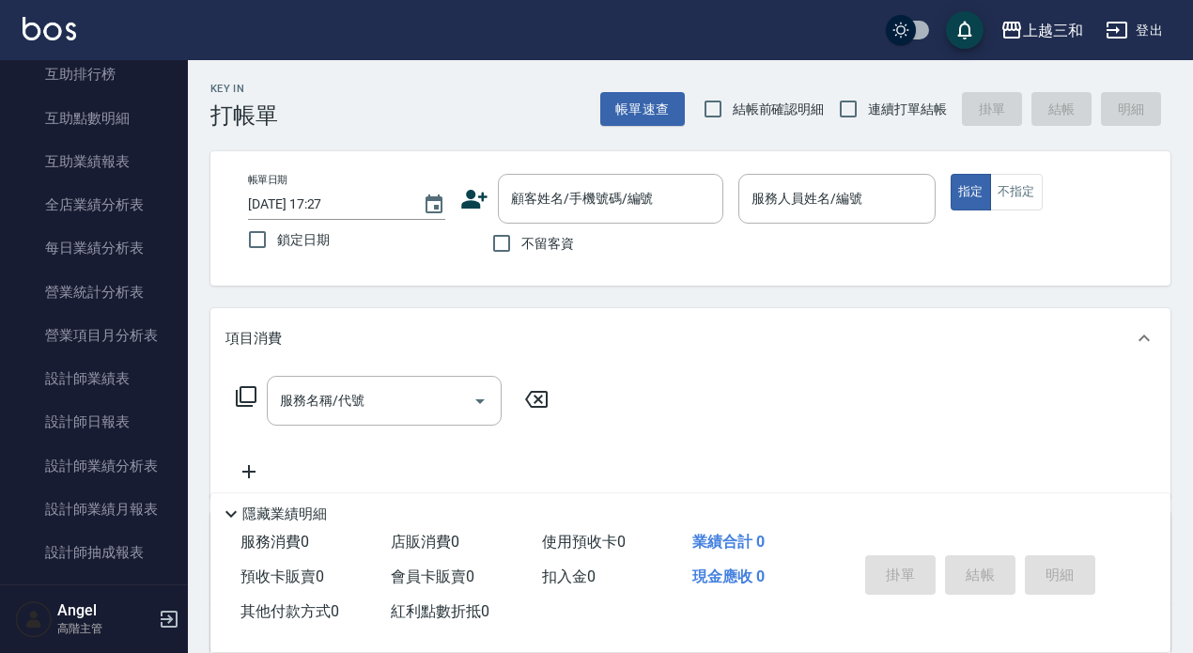
scroll to position [657, 0]
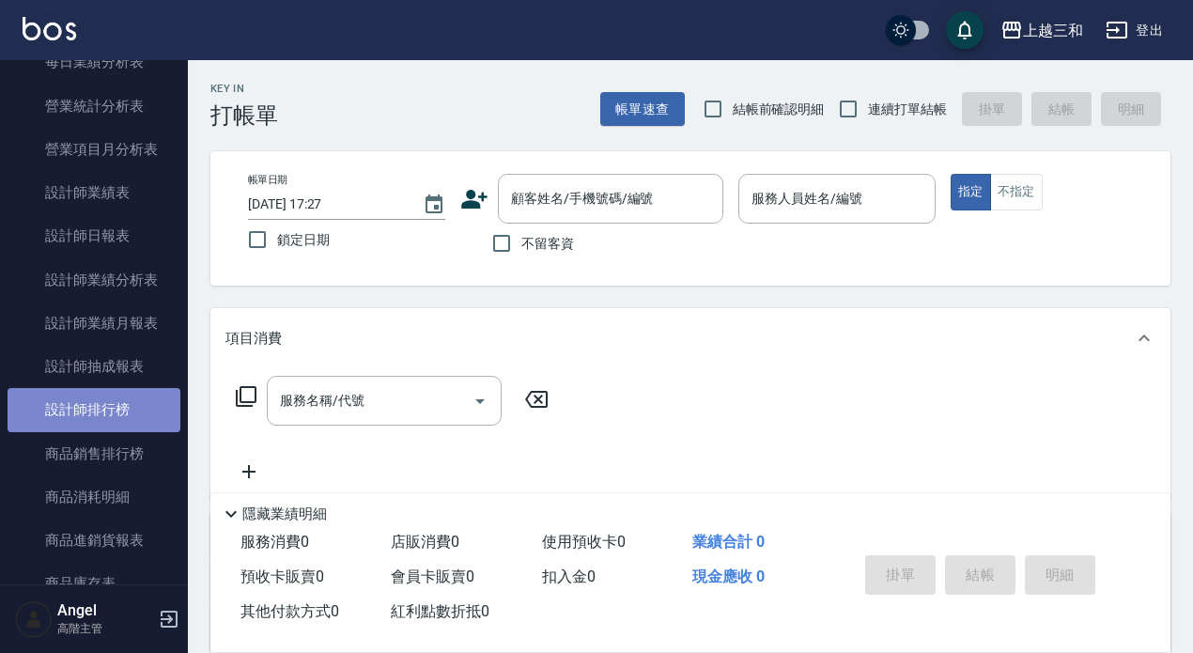
click at [100, 410] on link "設計師排行榜" at bounding box center [94, 409] width 173 height 43
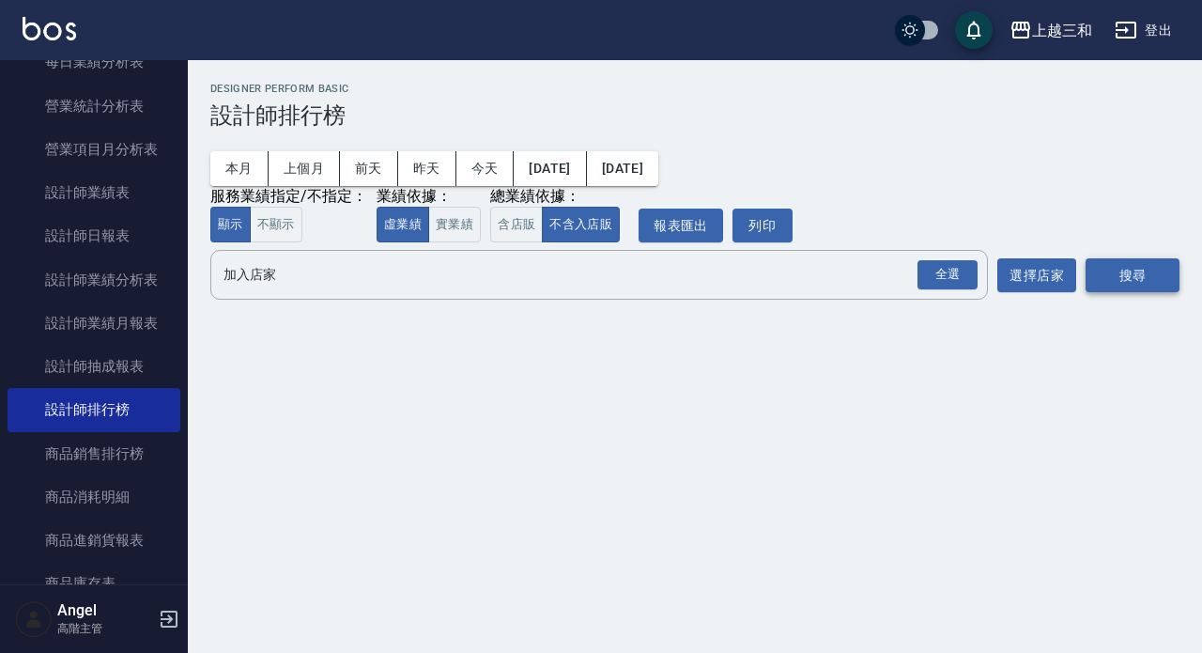
drag, startPoint x: 941, startPoint y: 276, endPoint x: 1118, endPoint y: 276, distance: 176.6
click at [959, 276] on div "全選" at bounding box center [948, 274] width 60 height 29
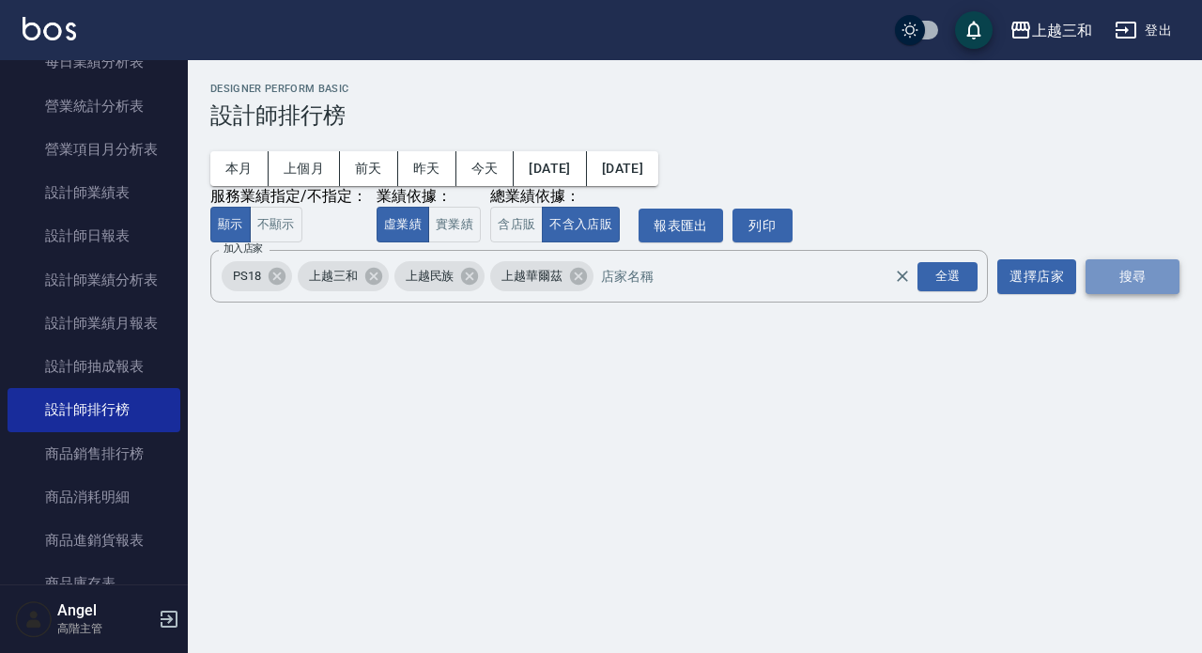
click at [1138, 275] on button "搜尋" at bounding box center [1133, 276] width 94 height 35
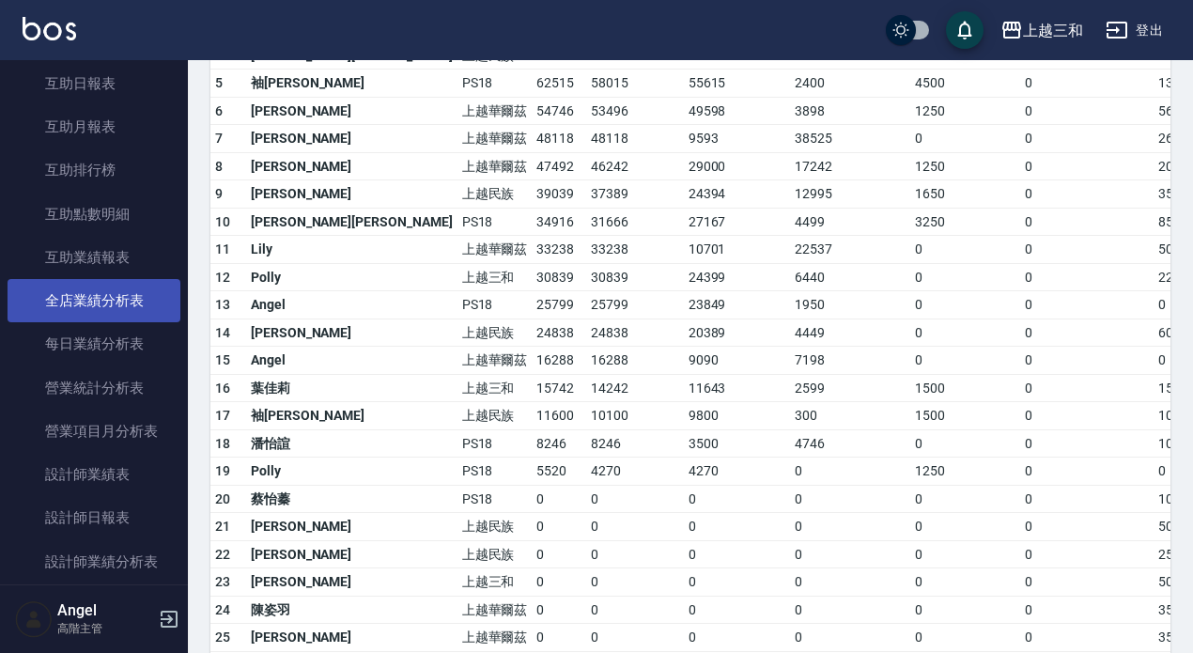
scroll to position [188, 0]
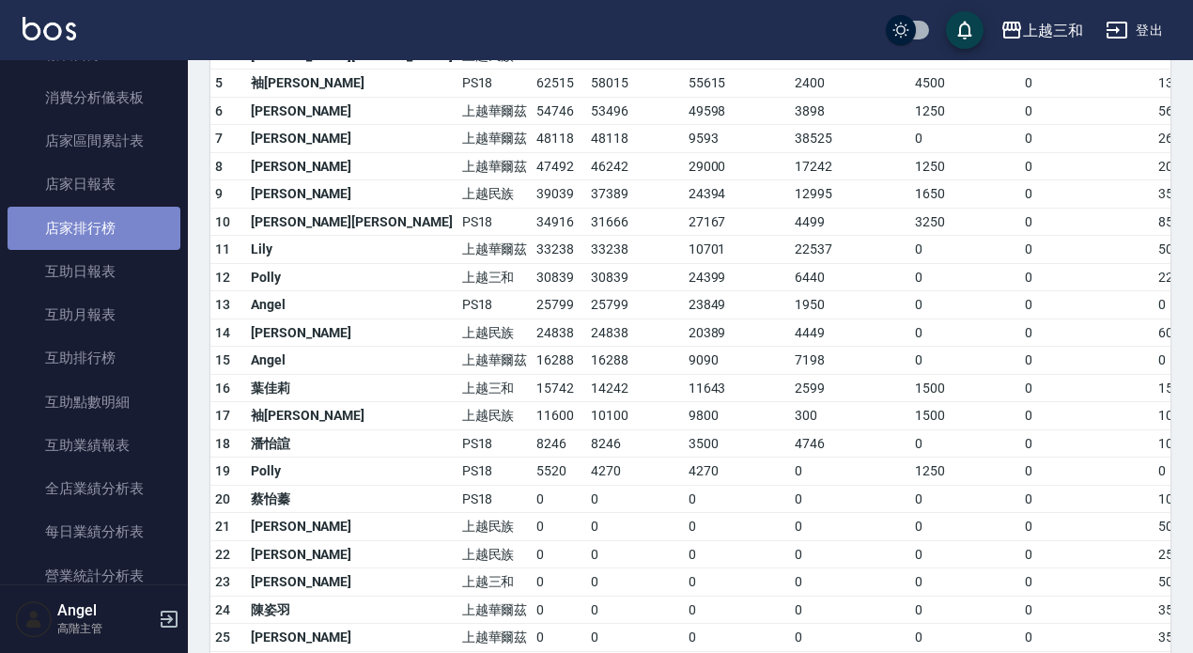
click at [108, 228] on link "店家排行榜" at bounding box center [94, 228] width 173 height 43
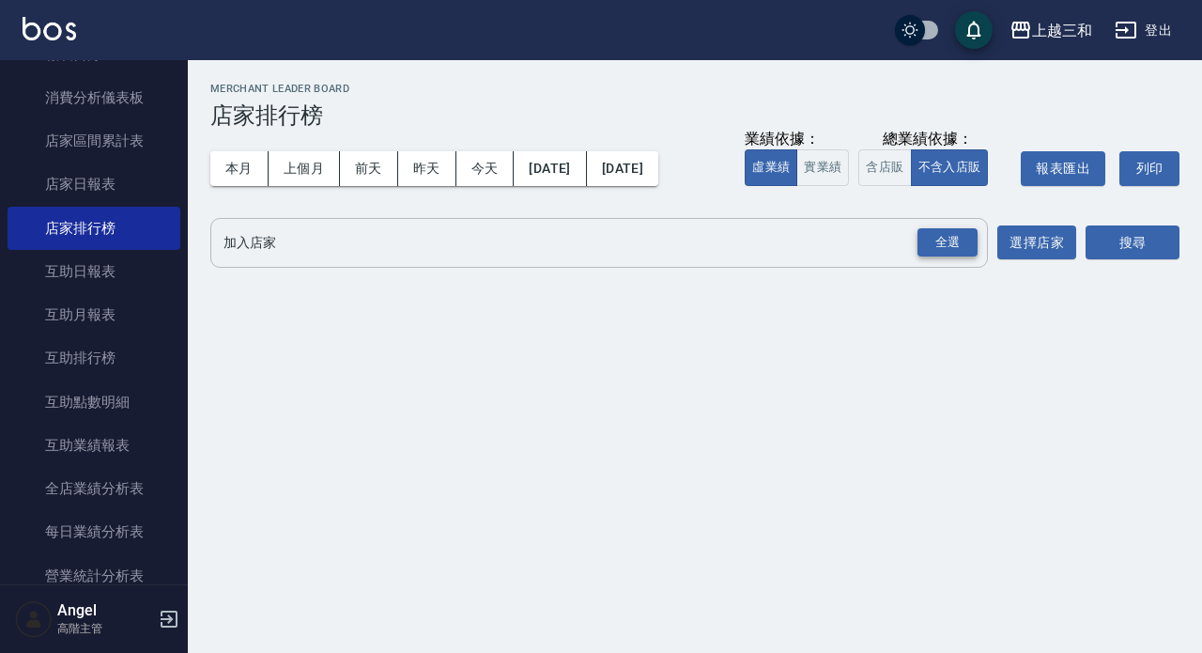
click at [932, 242] on div "全選" at bounding box center [948, 242] width 60 height 29
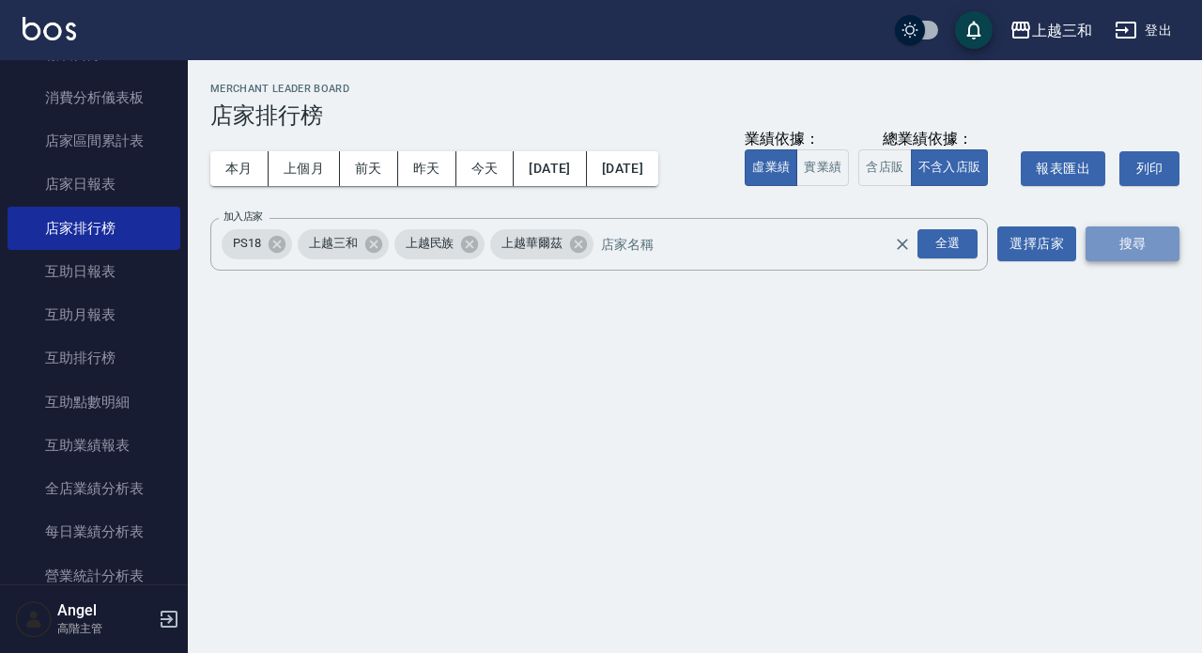
click at [1138, 244] on button "搜尋" at bounding box center [1133, 243] width 94 height 35
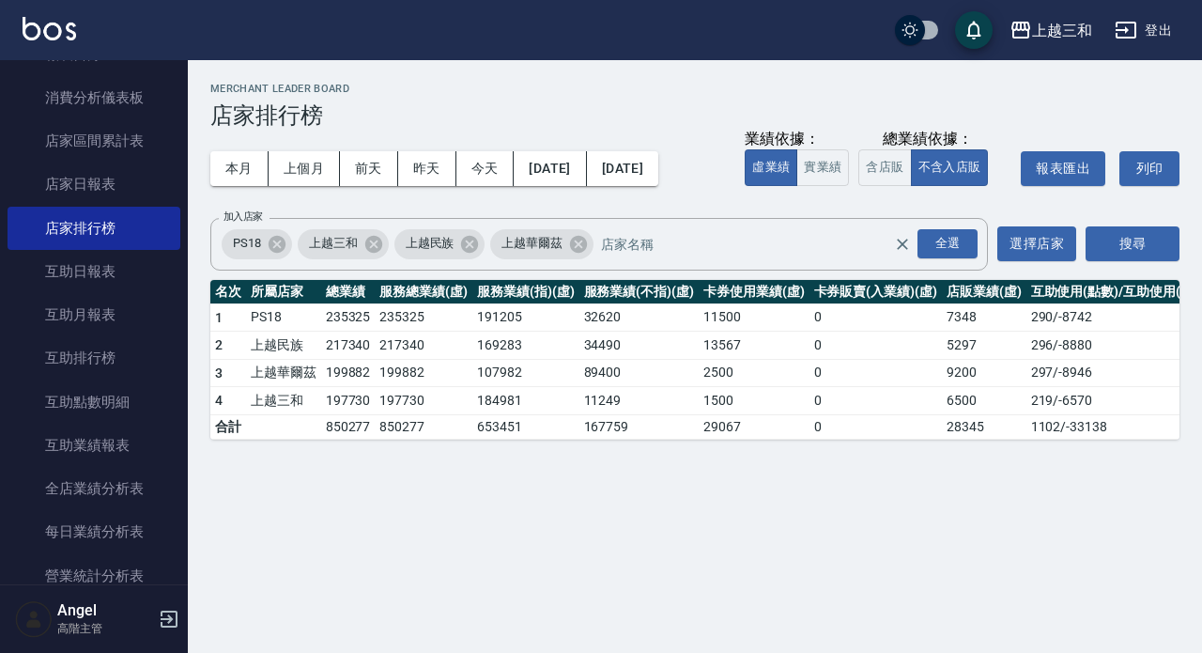
click at [1161, 30] on button "登出" at bounding box center [1143, 30] width 72 height 35
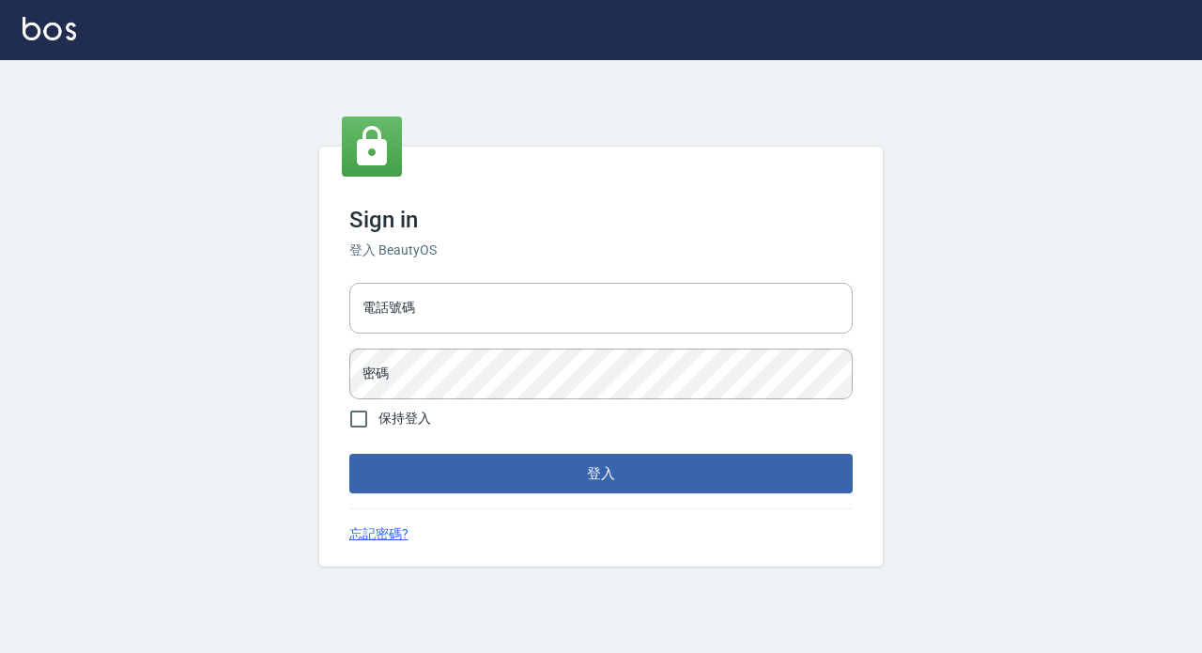
click at [402, 301] on input "電話號碼" at bounding box center [600, 308] width 503 height 51
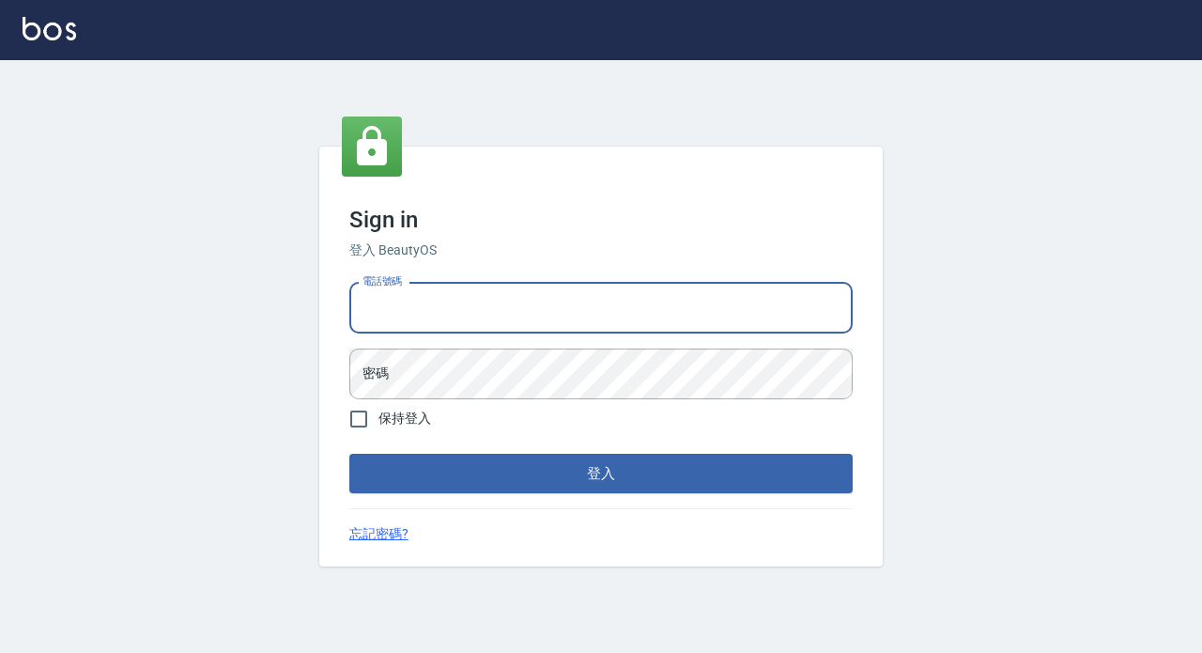
type input "89729295"
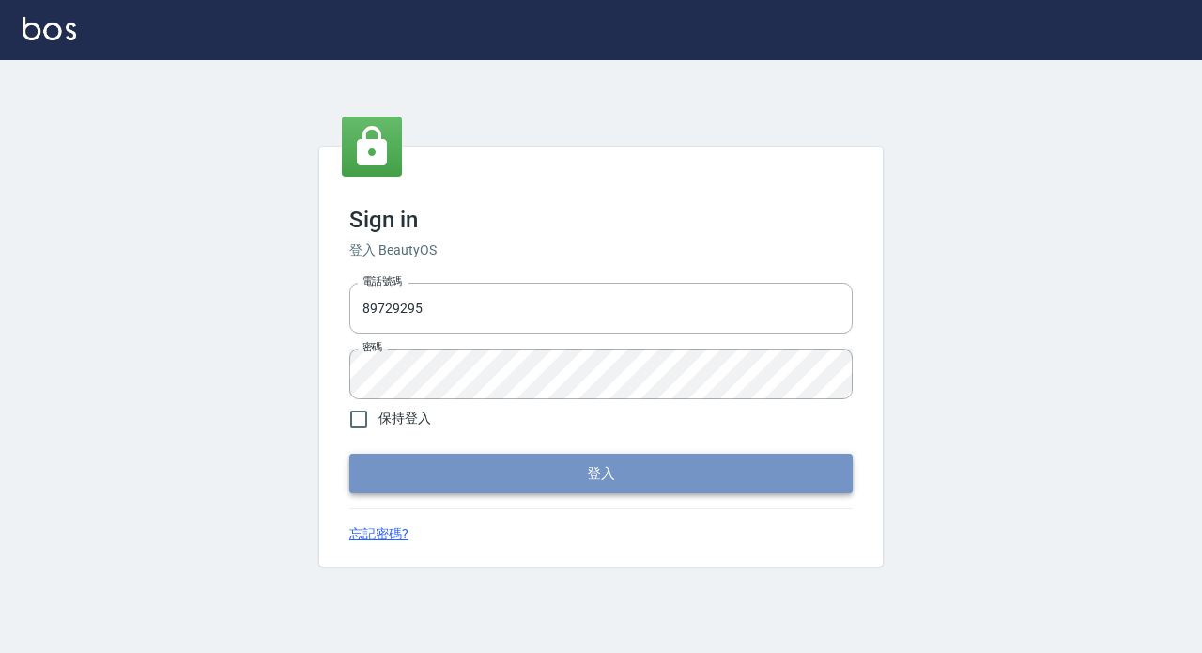
click at [523, 481] on button "登入" at bounding box center [600, 473] width 503 height 39
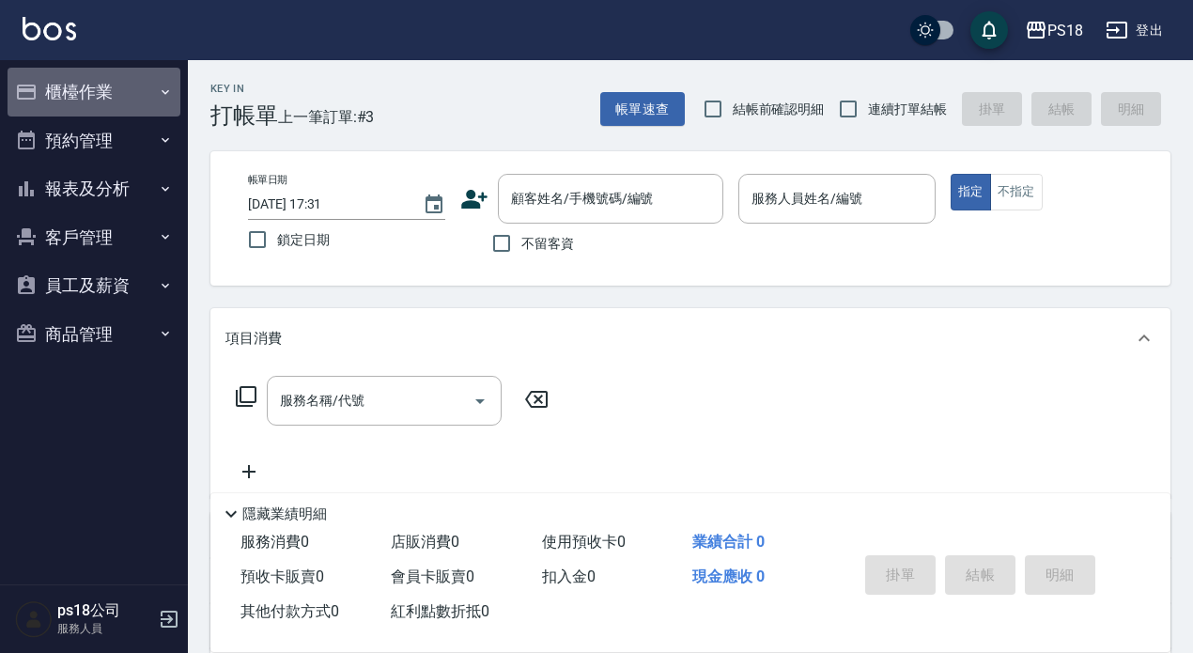
click at [48, 87] on button "櫃檯作業" at bounding box center [94, 92] width 173 height 49
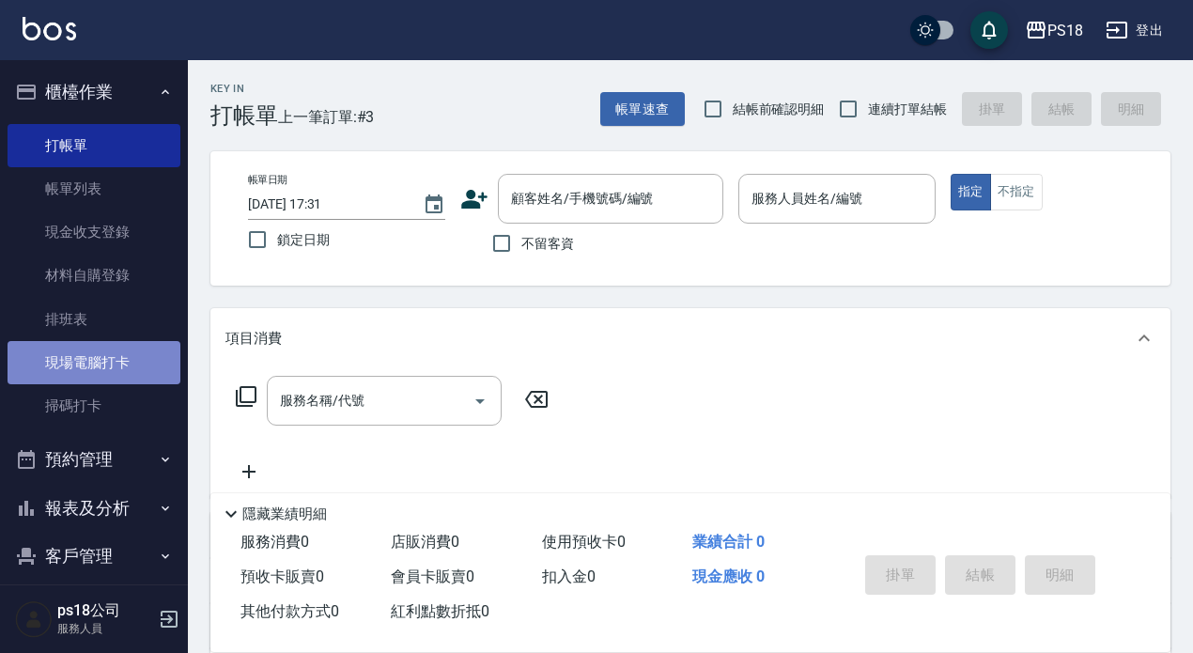
click at [124, 355] on link "現場電腦打卡" at bounding box center [94, 362] width 173 height 43
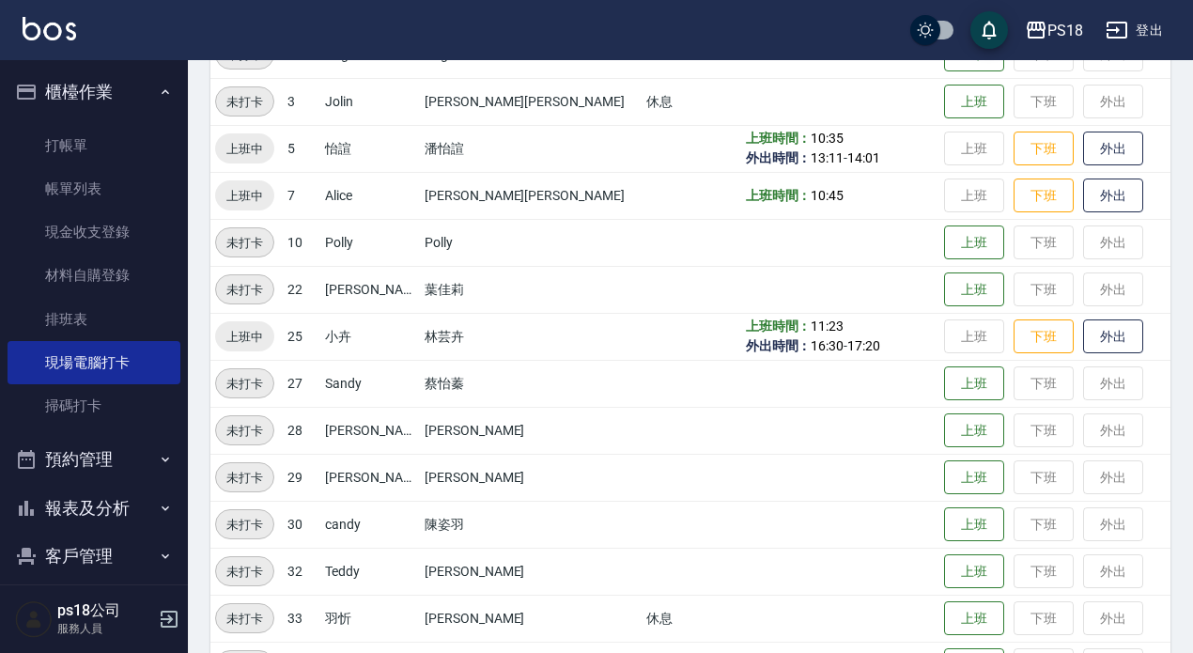
scroll to position [425, 0]
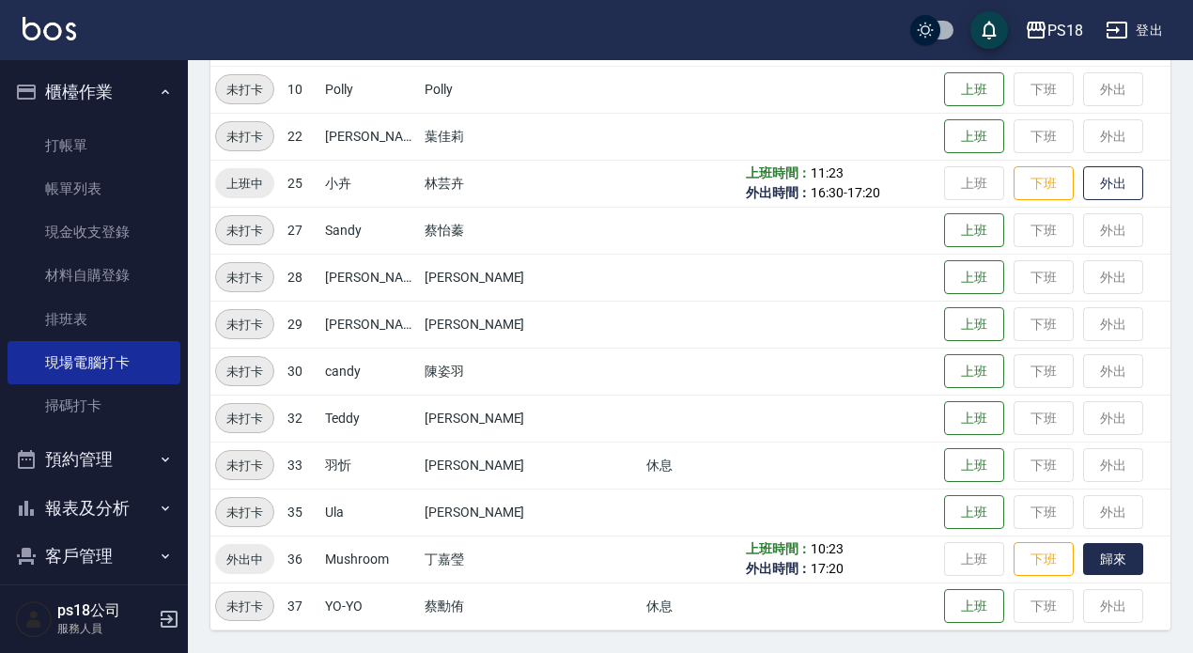
click at [1083, 549] on button "歸來" at bounding box center [1113, 559] width 60 height 33
